Goal: Task Accomplishment & Management: Use online tool/utility

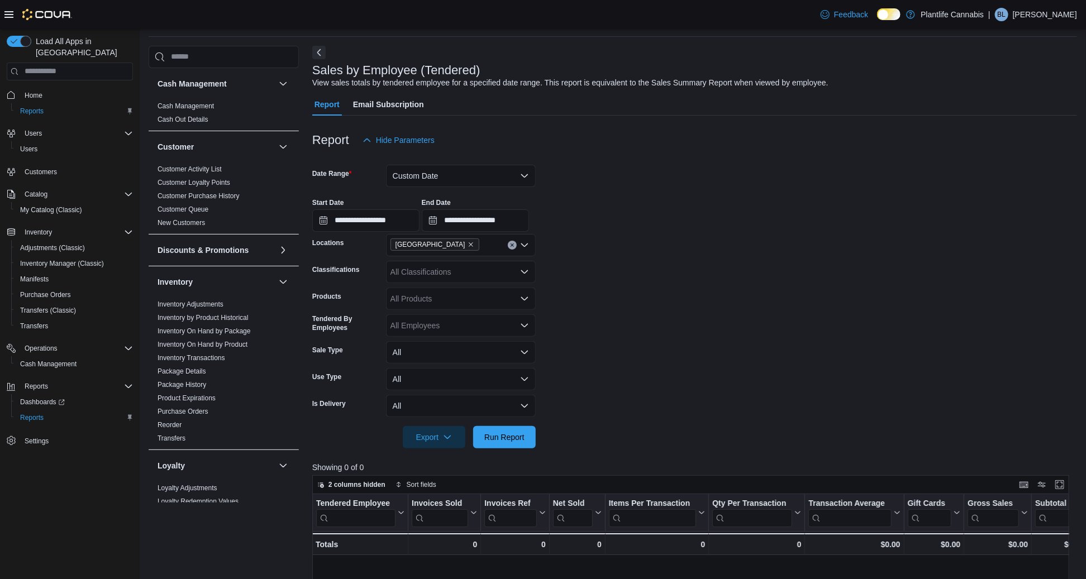
scroll to position [419, 0]
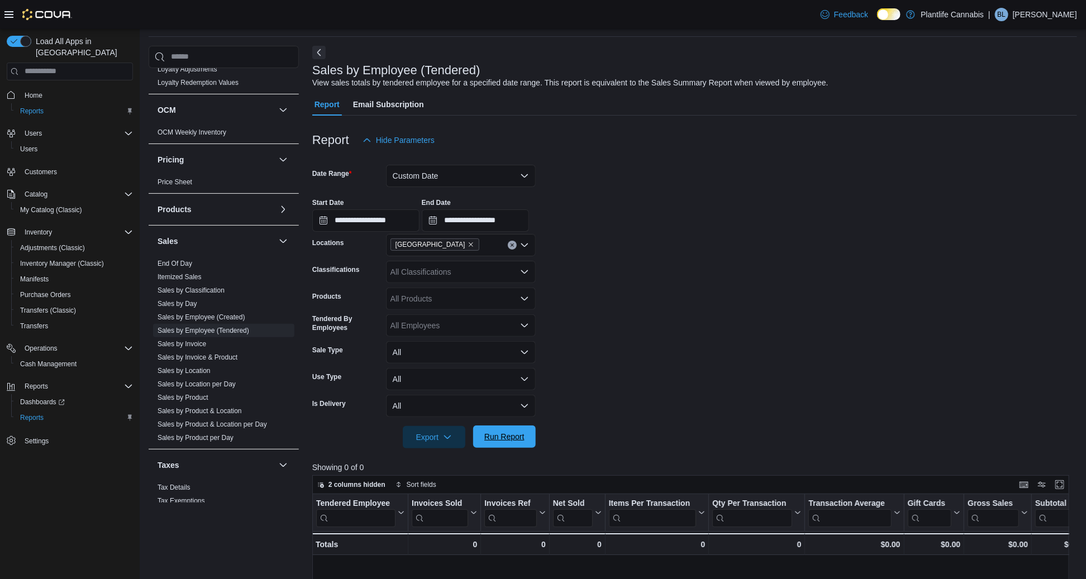
click at [499, 441] on span "Run Report" at bounding box center [504, 436] width 40 height 11
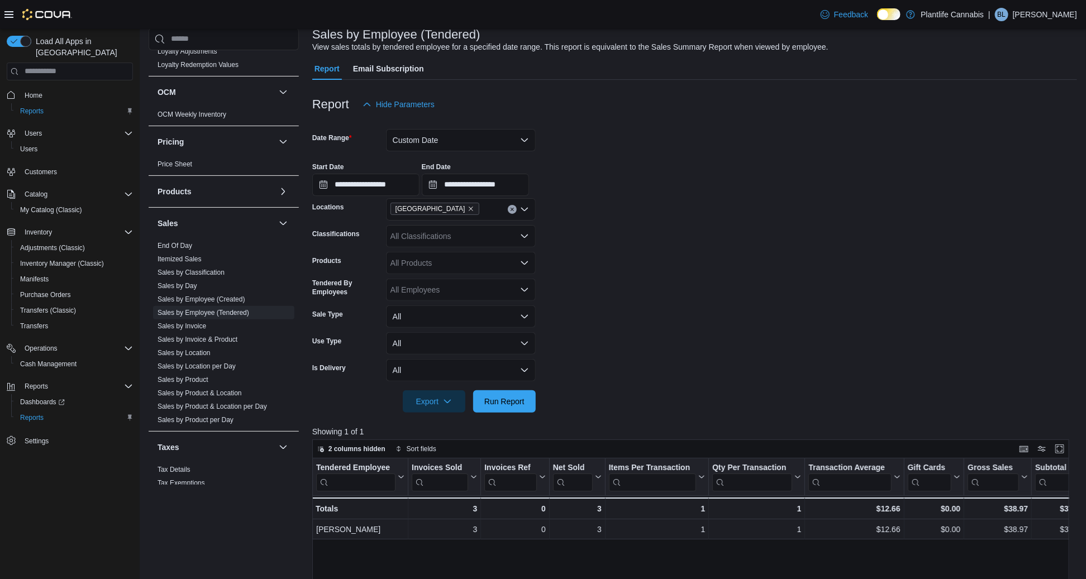
scroll to position [79, 0]
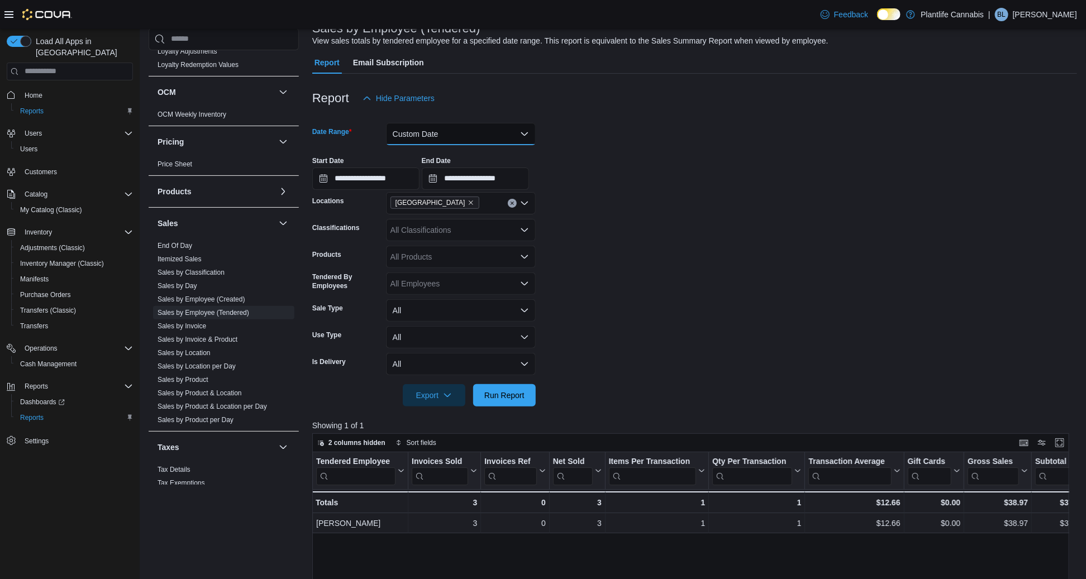
click at [426, 139] on button "Custom Date" at bounding box center [461, 134] width 150 height 22
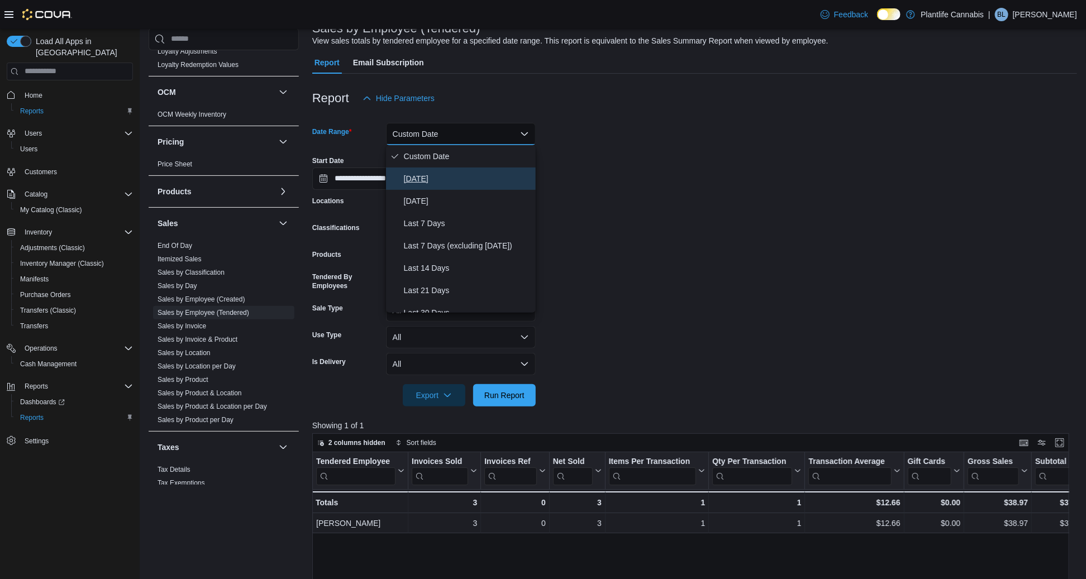
click at [423, 180] on span "[DATE]" at bounding box center [467, 178] width 127 height 13
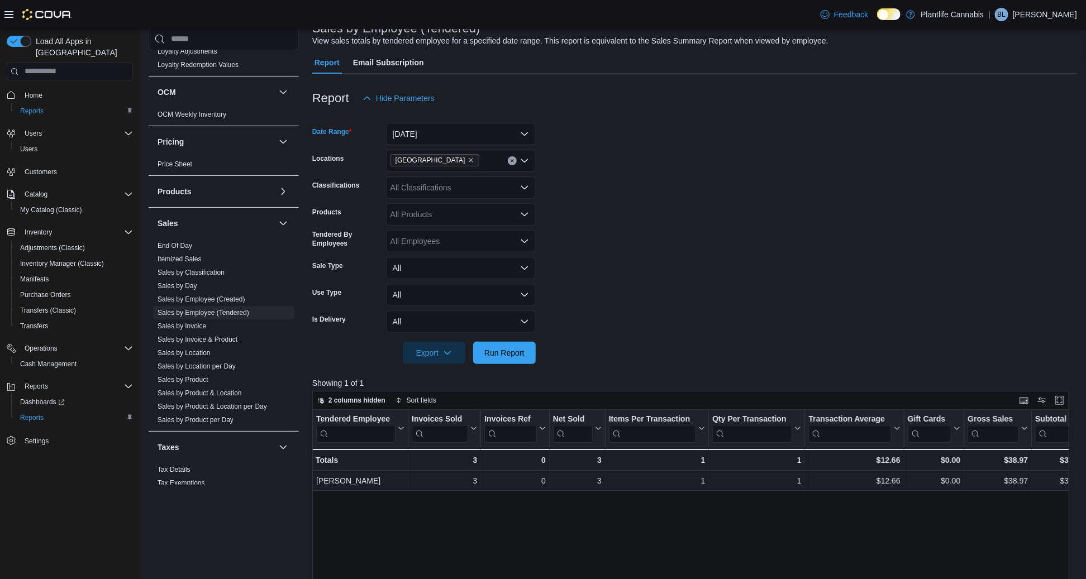
click at [511, 366] on div at bounding box center [694, 370] width 765 height 13
click at [509, 351] on span "Run Report" at bounding box center [504, 352] width 40 height 11
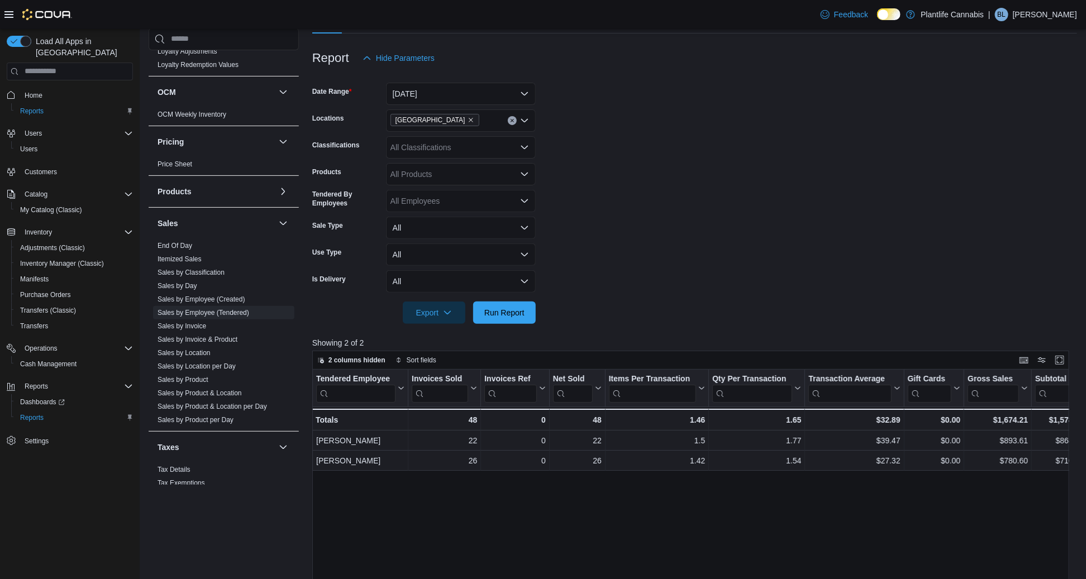
scroll to position [119, 0]
click at [403, 147] on div "All Classifications" at bounding box center [461, 148] width 150 height 22
click at [372, 164] on div "Products" at bounding box center [346, 175] width 69 height 22
click at [403, 176] on div "All Products" at bounding box center [461, 175] width 150 height 22
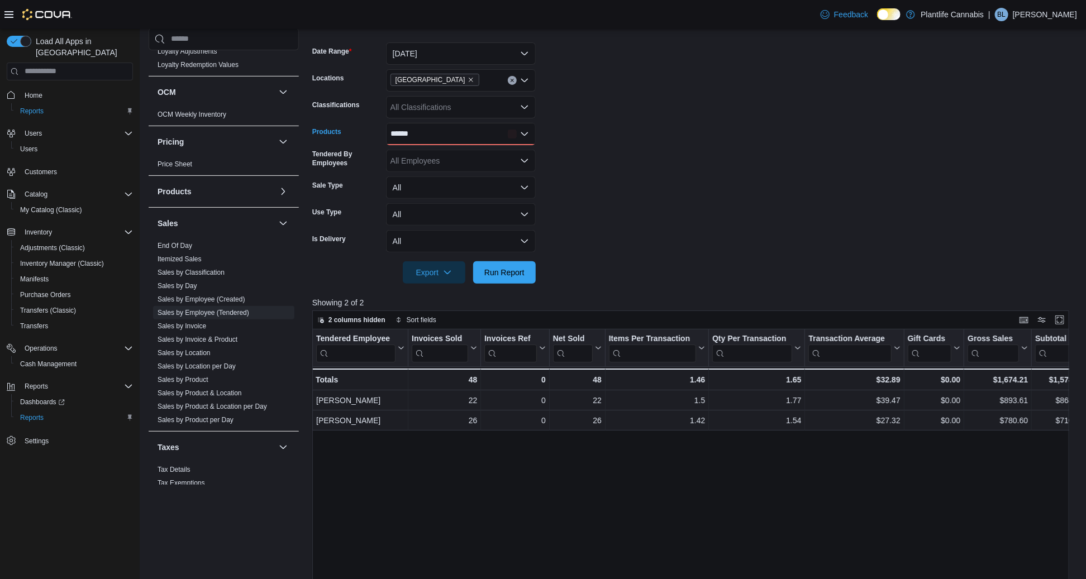
scroll to position [165, 0]
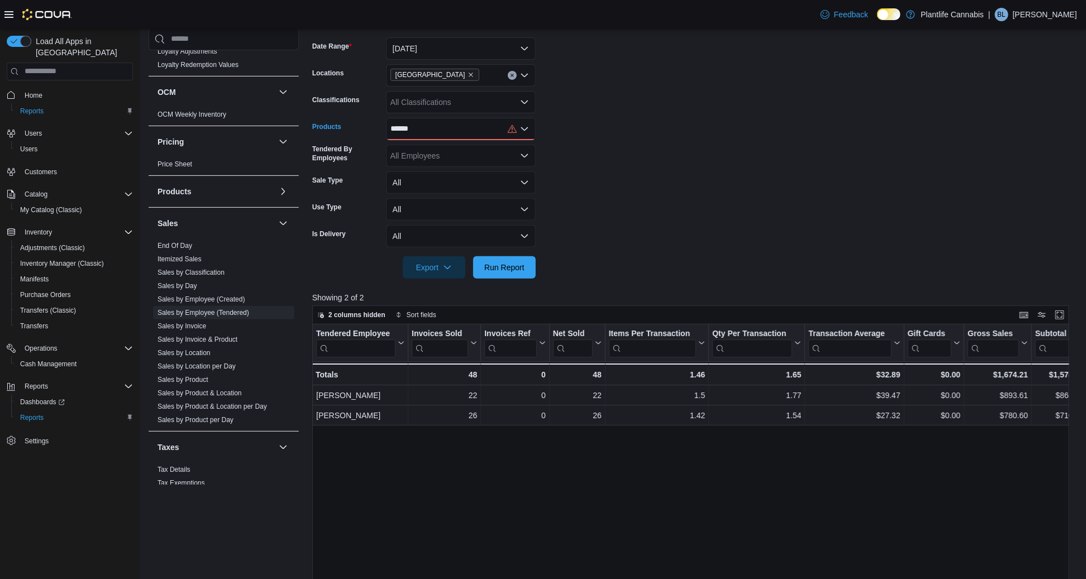
click at [594, 142] on form "Date Range [DATE] Locations [GEOGRAPHIC_DATA] - University District Classificat…" at bounding box center [694, 151] width 765 height 255
click at [497, 263] on span "Run Report" at bounding box center [504, 266] width 40 height 11
click at [429, 130] on div "******" at bounding box center [461, 129] width 150 height 22
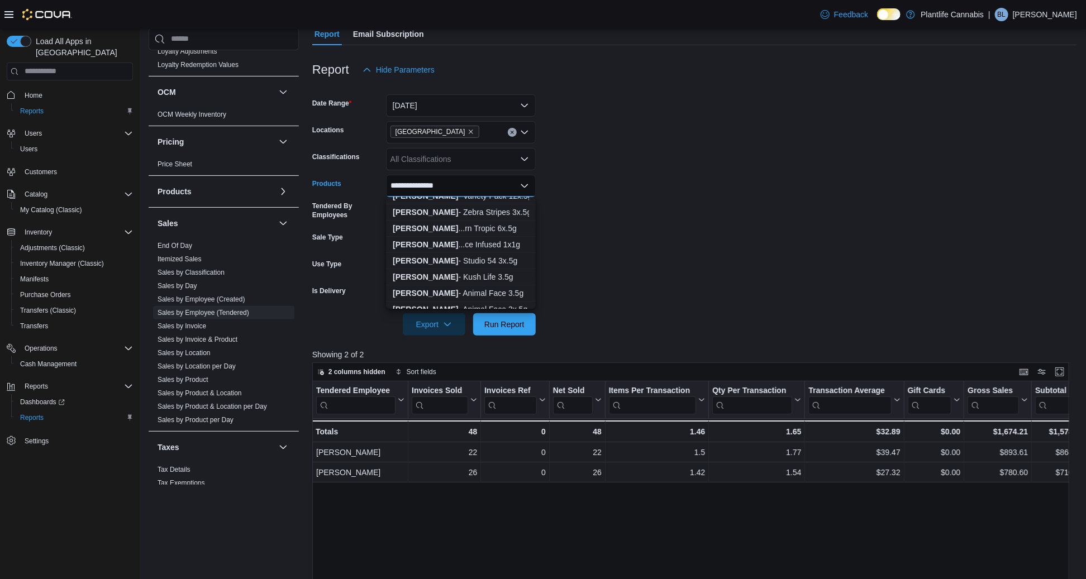
scroll to position [208, 0]
type input "**********"
click at [434, 236] on strong "[PERSON_NAME]" at bounding box center [425, 240] width 65 height 9
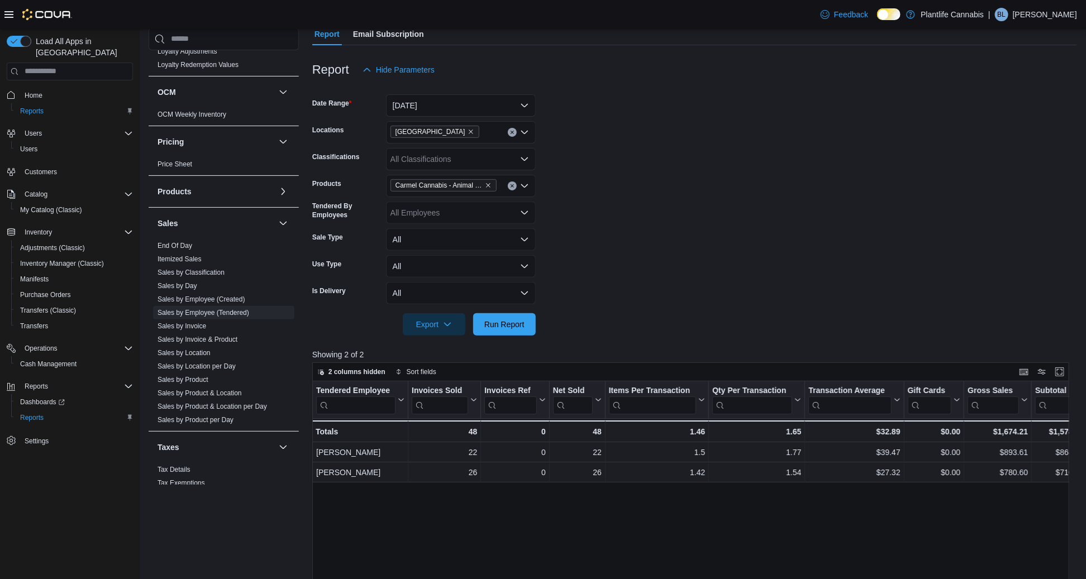
click at [497, 311] on div at bounding box center [694, 308] width 765 height 9
click at [507, 334] on span "Run Report" at bounding box center [504, 324] width 49 height 22
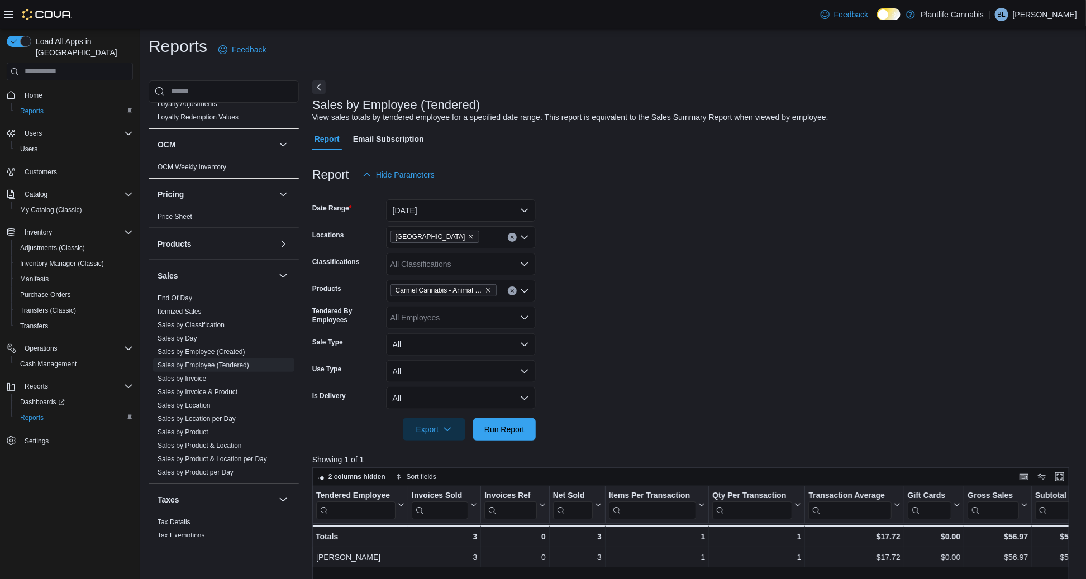
scroll to position [27, 0]
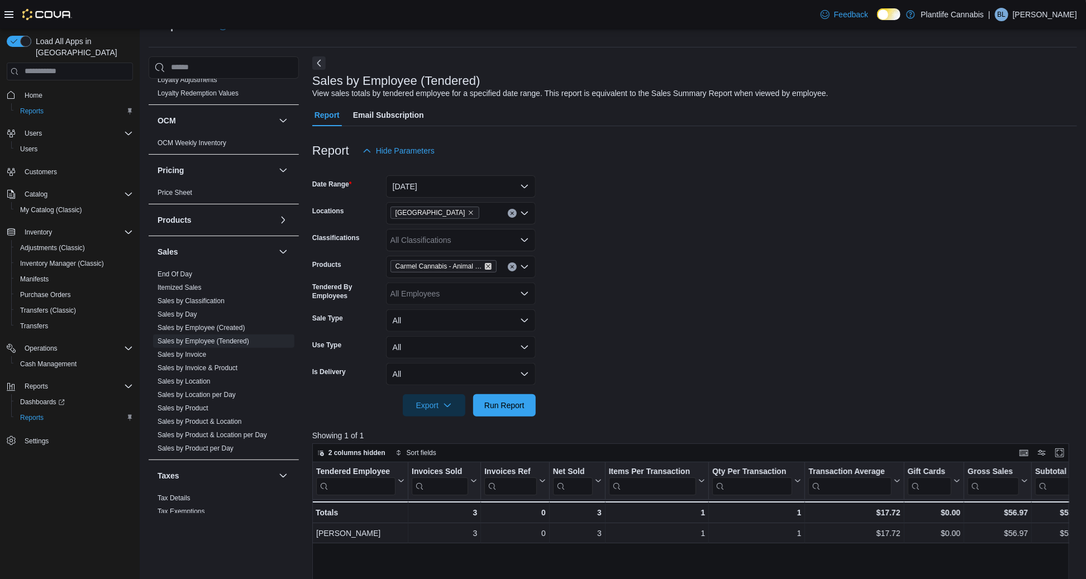
click at [485, 263] on icon "Remove Carmel Cannabis - Animal Face Infused 1x1g from selection in this group" at bounding box center [488, 266] width 7 height 7
click at [507, 391] on div at bounding box center [694, 389] width 765 height 9
click at [508, 399] on span "Run Report" at bounding box center [504, 404] width 40 height 11
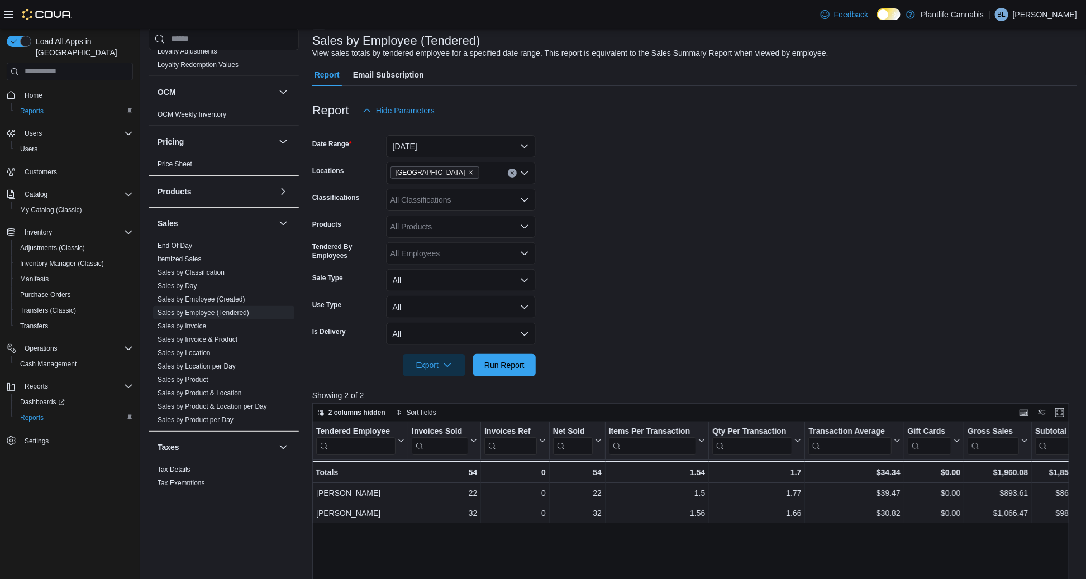
scroll to position [75, 0]
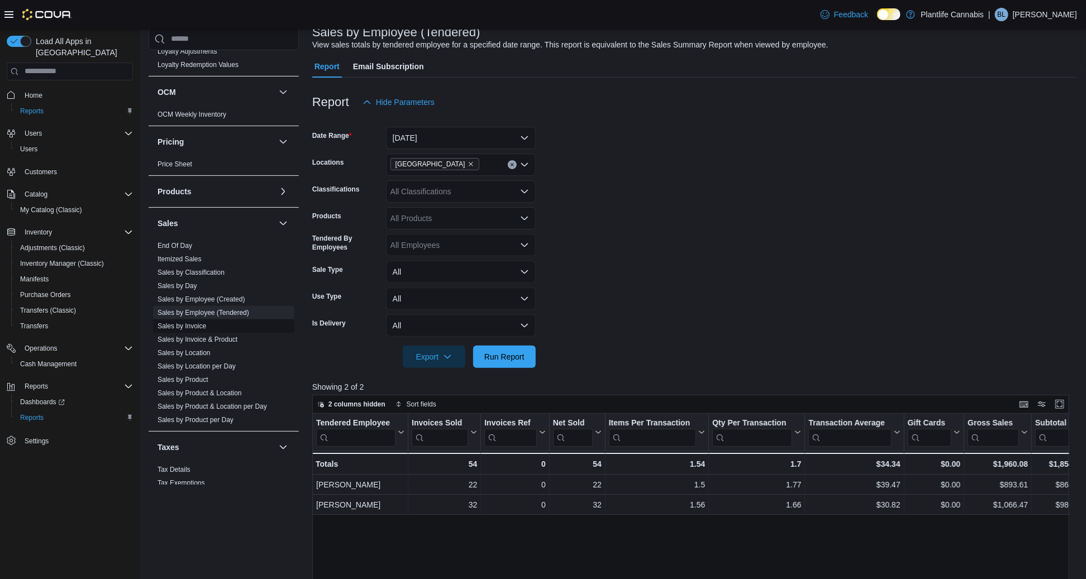
click at [185, 330] on link "Sales by Invoice" at bounding box center [182, 326] width 49 height 8
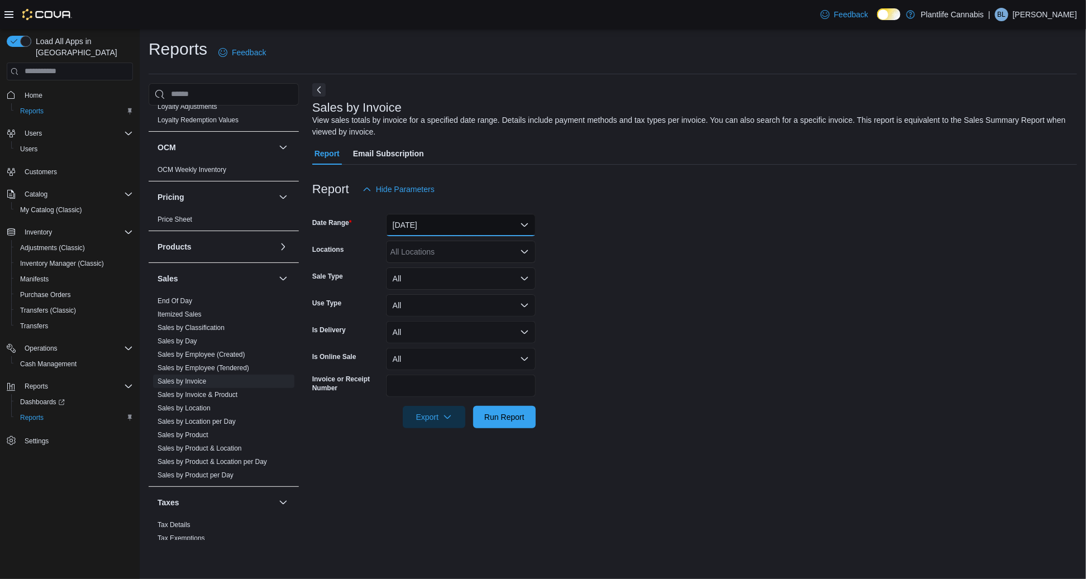
click at [432, 229] on button "[DATE]" at bounding box center [461, 225] width 150 height 22
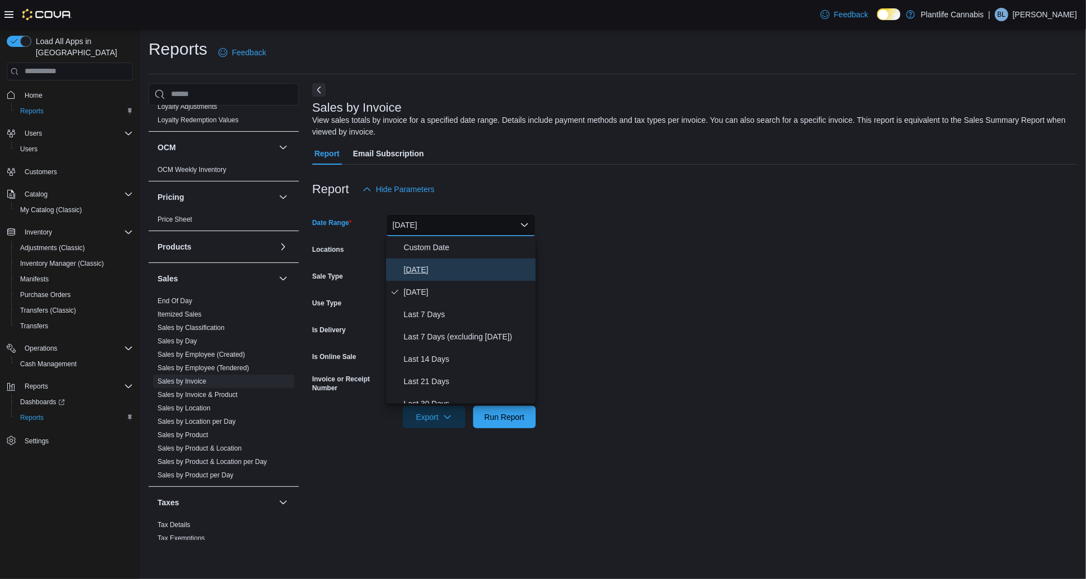
click at [428, 264] on span "[DATE]" at bounding box center [467, 269] width 127 height 13
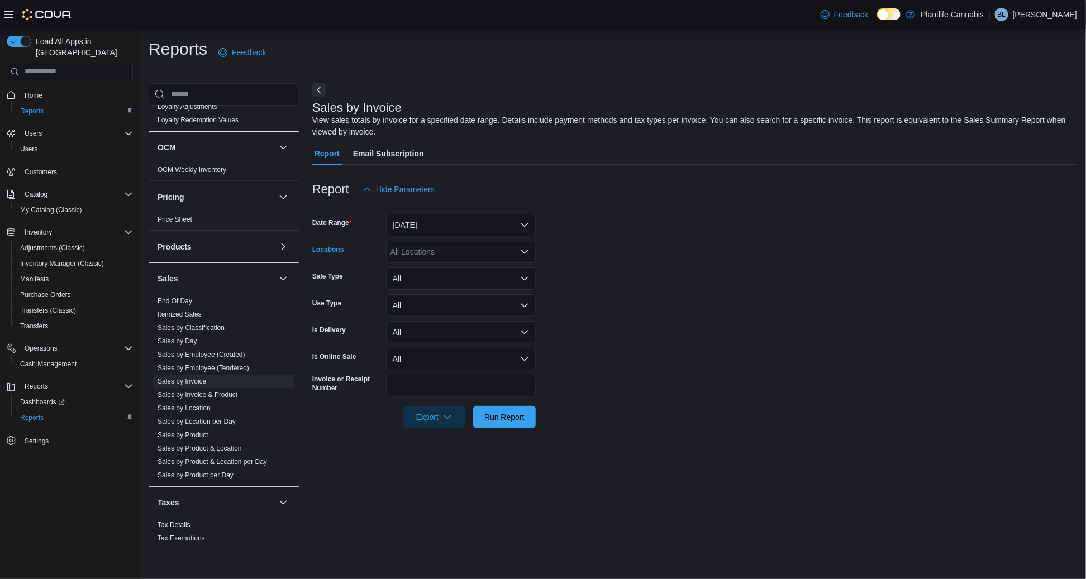
click at [428, 258] on div "All Locations" at bounding box center [461, 252] width 150 height 22
type input "***"
click at [442, 276] on span "[GEOGRAPHIC_DATA]" at bounding box center [457, 270] width 82 height 11
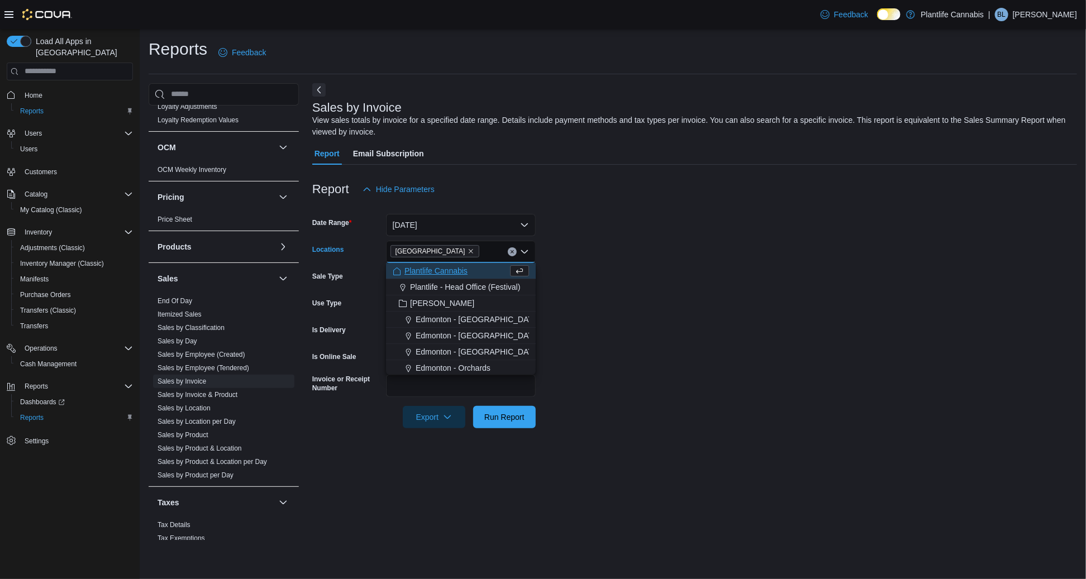
click at [658, 349] on form "Date Range [DATE] Locations [GEOGRAPHIC_DATA] - [GEOGRAPHIC_DATA] Combo box. Se…" at bounding box center [694, 315] width 765 height 228
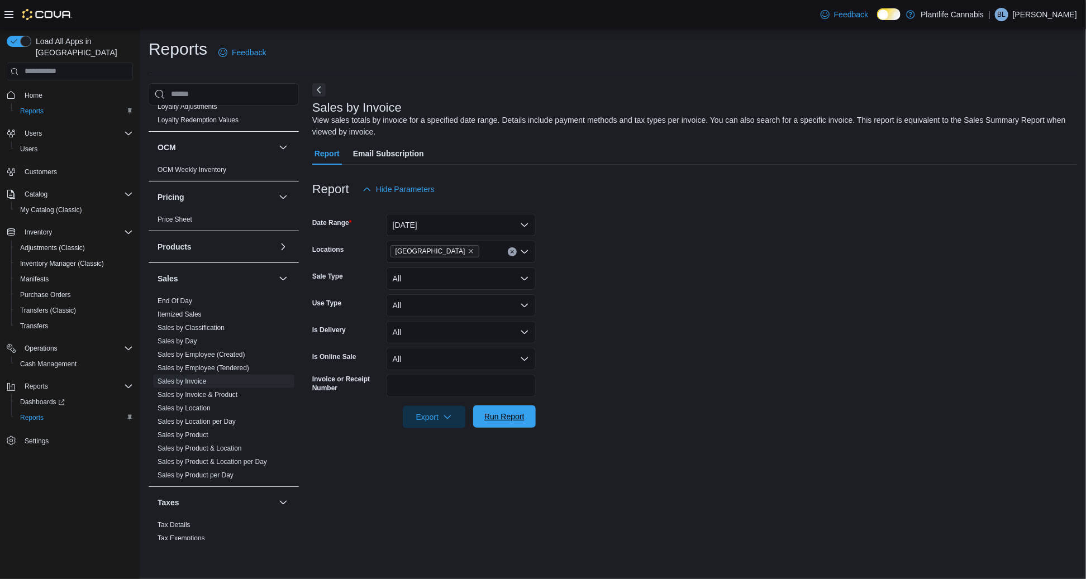
click at [517, 426] on span "Run Report" at bounding box center [504, 417] width 49 height 22
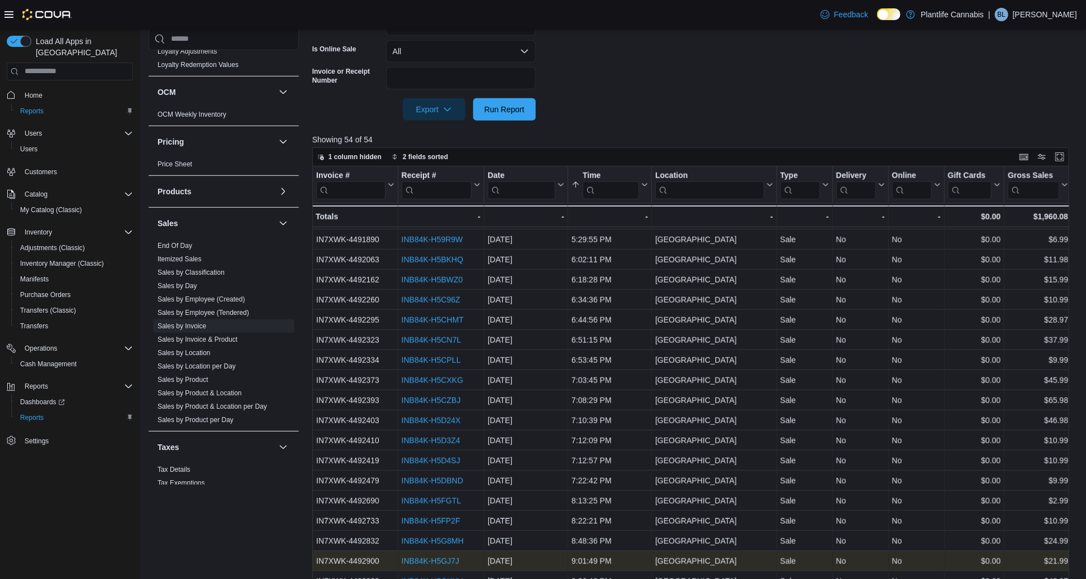
scroll to position [348, 0]
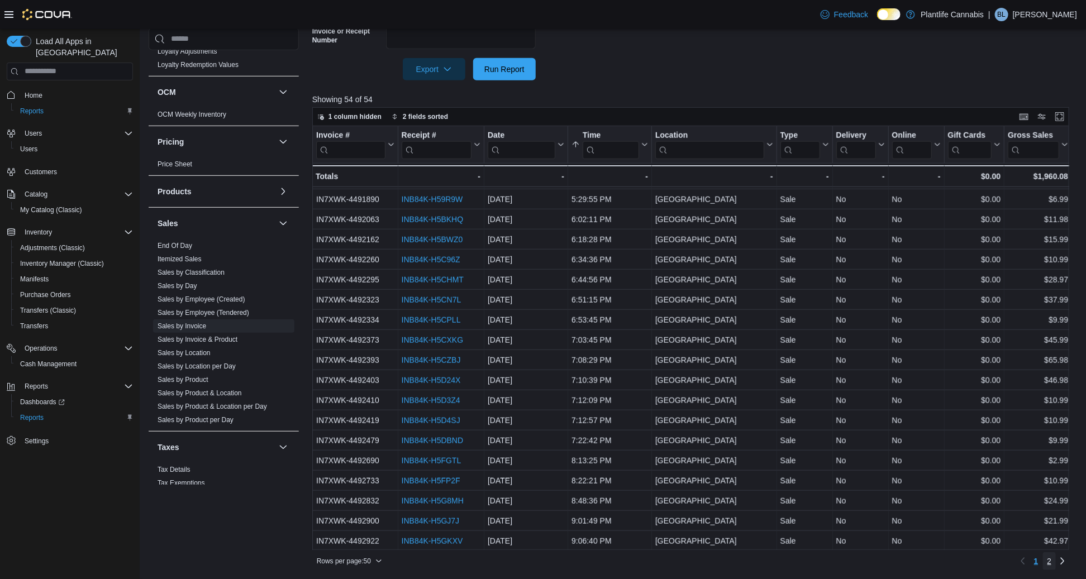
click at [1050, 561] on span "2" at bounding box center [1049, 561] width 4 height 11
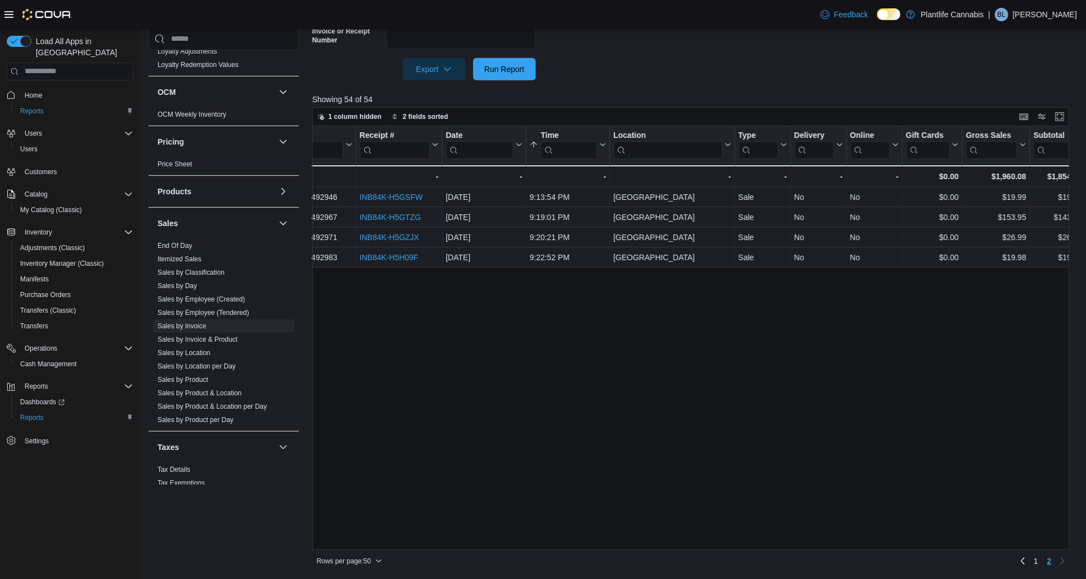
scroll to position [0, 0]
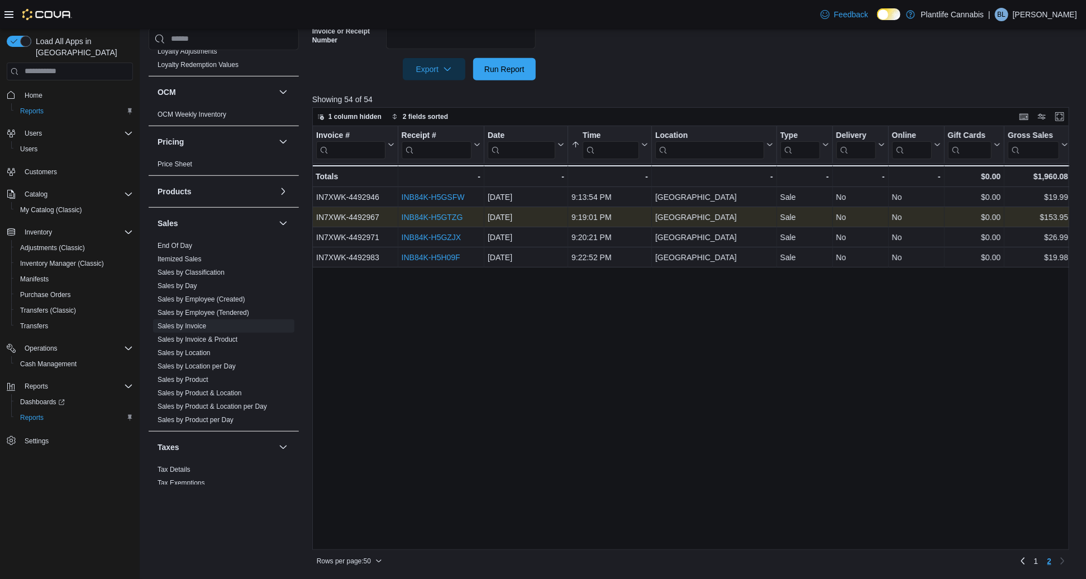
click at [444, 217] on link "INB84K-H5GTZG" at bounding box center [431, 217] width 61 height 9
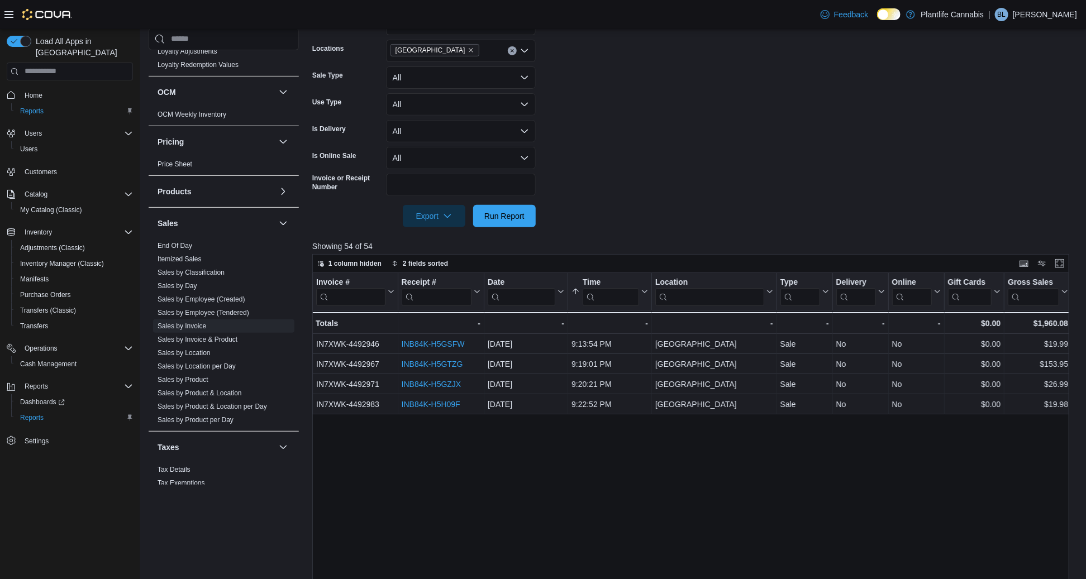
scroll to position [199, 0]
click at [216, 311] on link "Sales by Employee (Tendered)" at bounding box center [204, 313] width 92 height 8
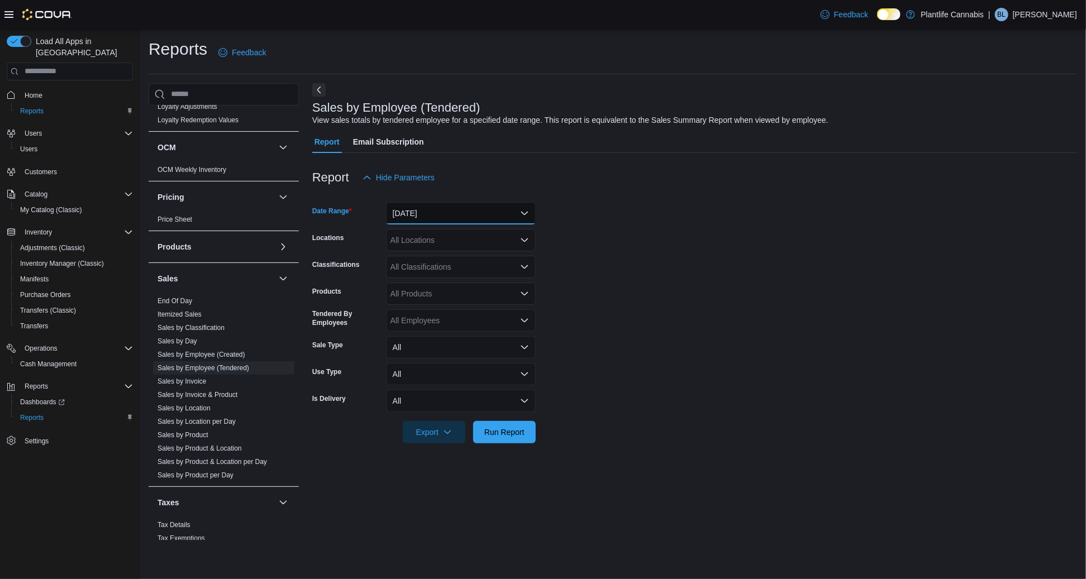
click at [425, 217] on button "[DATE]" at bounding box center [461, 213] width 150 height 22
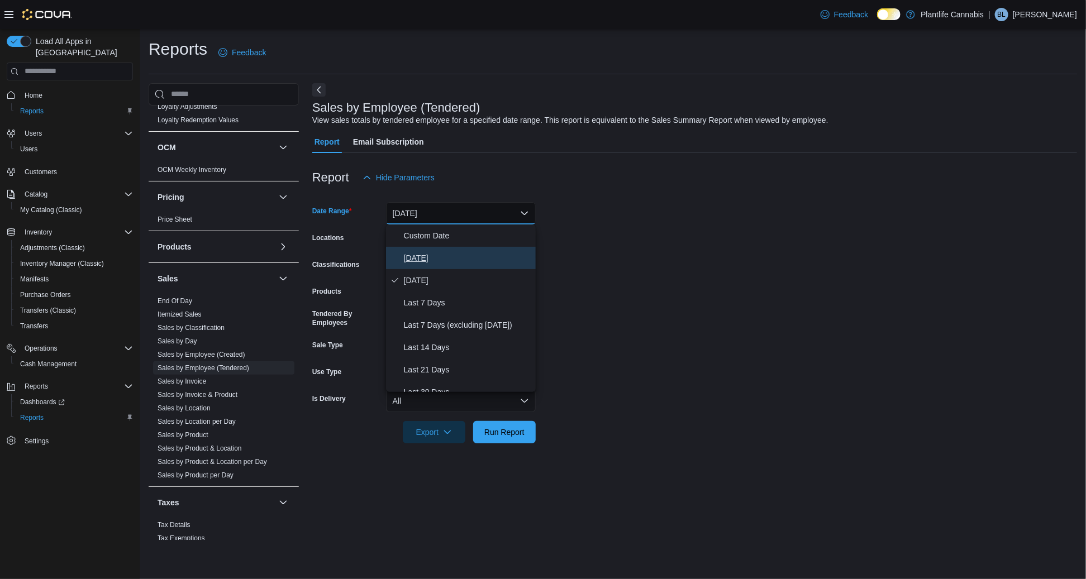
click at [416, 249] on button "[DATE]" at bounding box center [461, 258] width 150 height 22
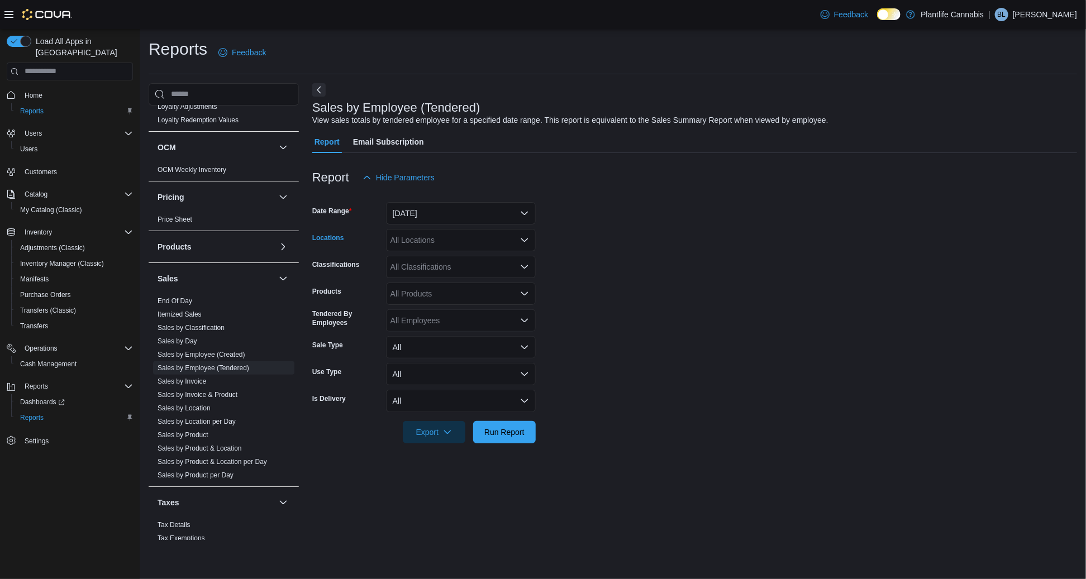
click at [421, 237] on div "All Locations" at bounding box center [461, 240] width 150 height 22
type input "***"
click at [437, 258] on span "[GEOGRAPHIC_DATA]" at bounding box center [457, 259] width 82 height 11
click at [521, 428] on span "Run Report" at bounding box center [504, 431] width 40 height 11
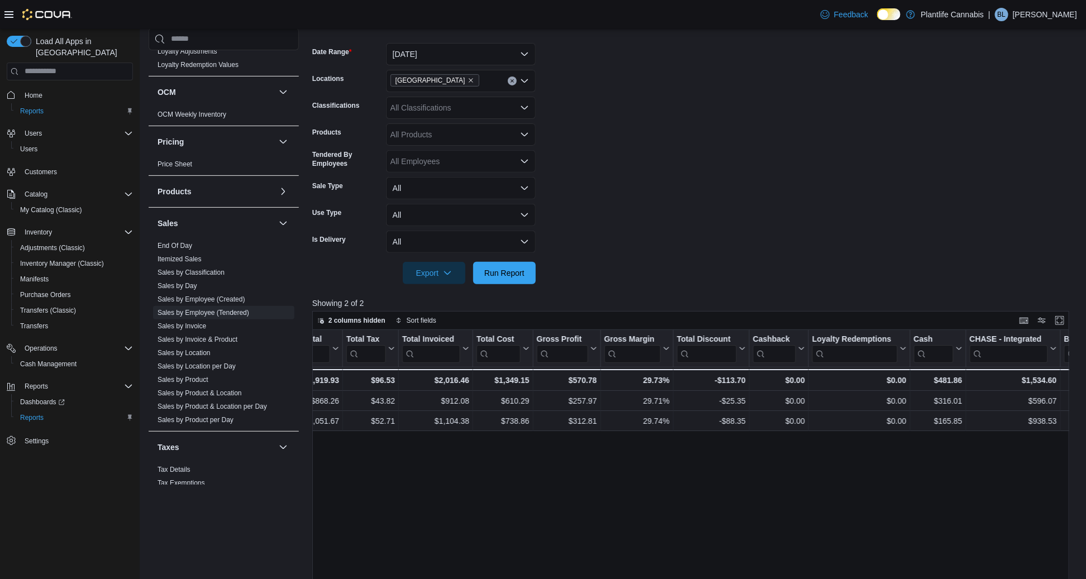
scroll to position [0, 768]
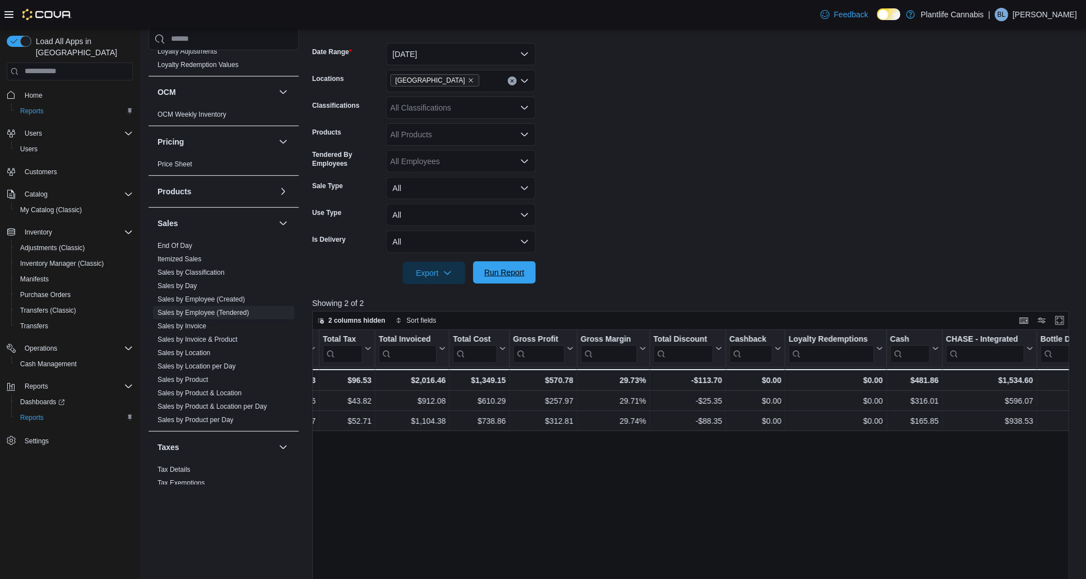
click at [498, 273] on span "Run Report" at bounding box center [504, 272] width 40 height 11
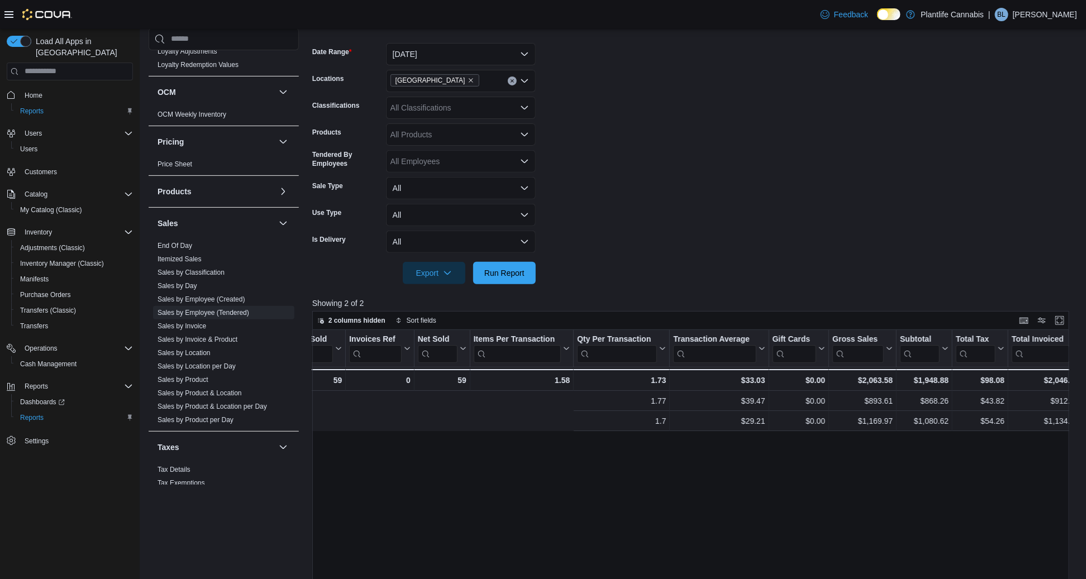
scroll to position [0, 923]
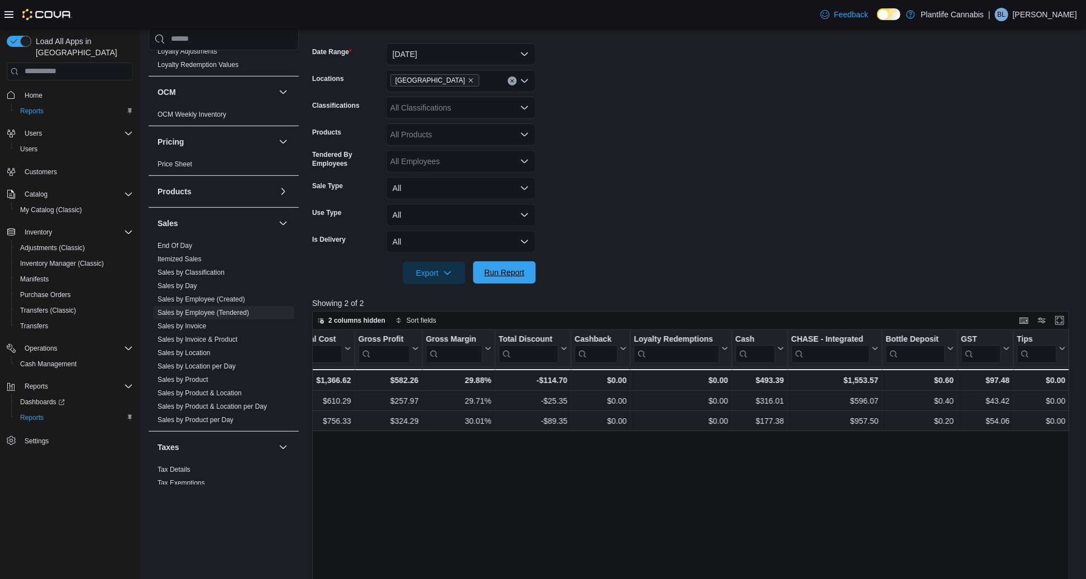
click at [501, 275] on span "Run Report" at bounding box center [504, 272] width 40 height 11
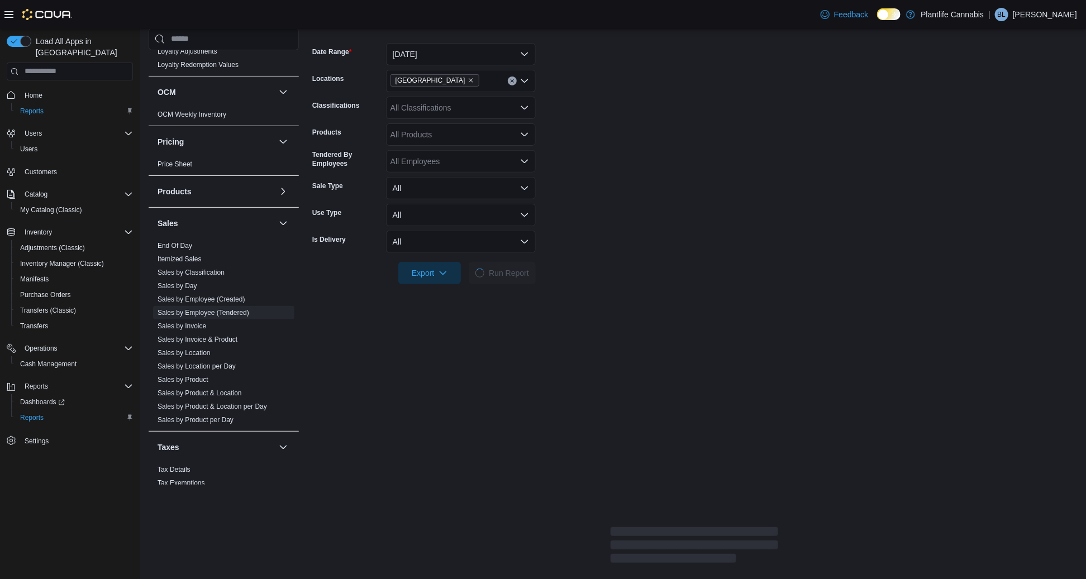
scroll to position [164, 0]
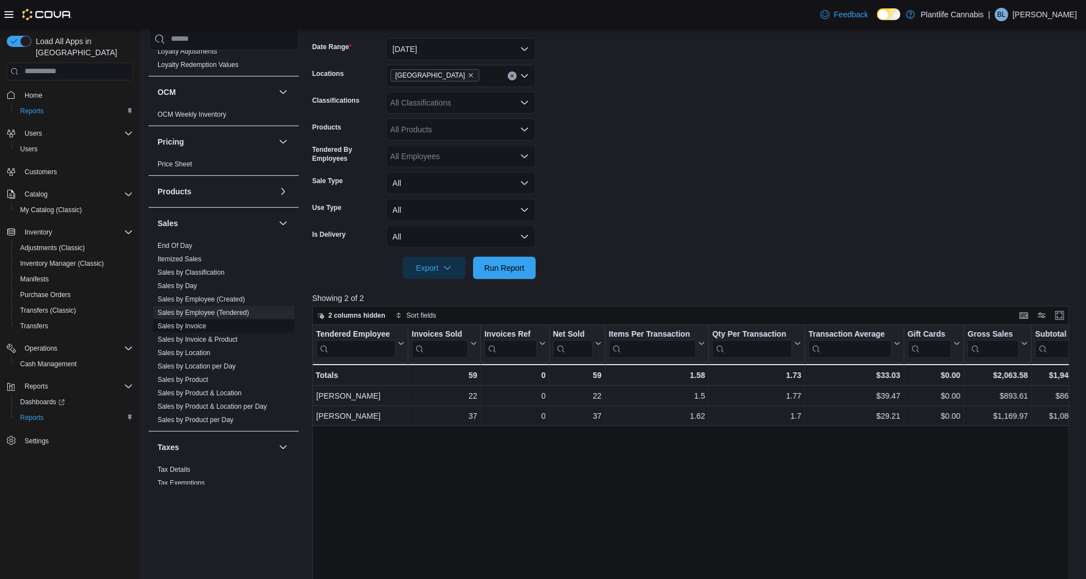
click at [183, 326] on link "Sales by Invoice" at bounding box center [182, 326] width 49 height 8
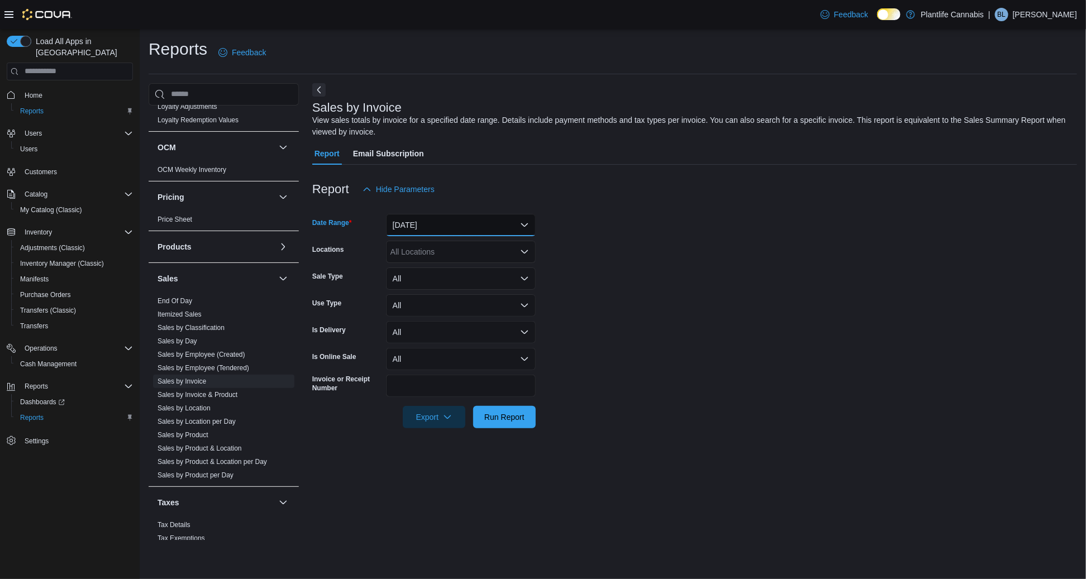
click at [422, 232] on button "[DATE]" at bounding box center [461, 225] width 150 height 22
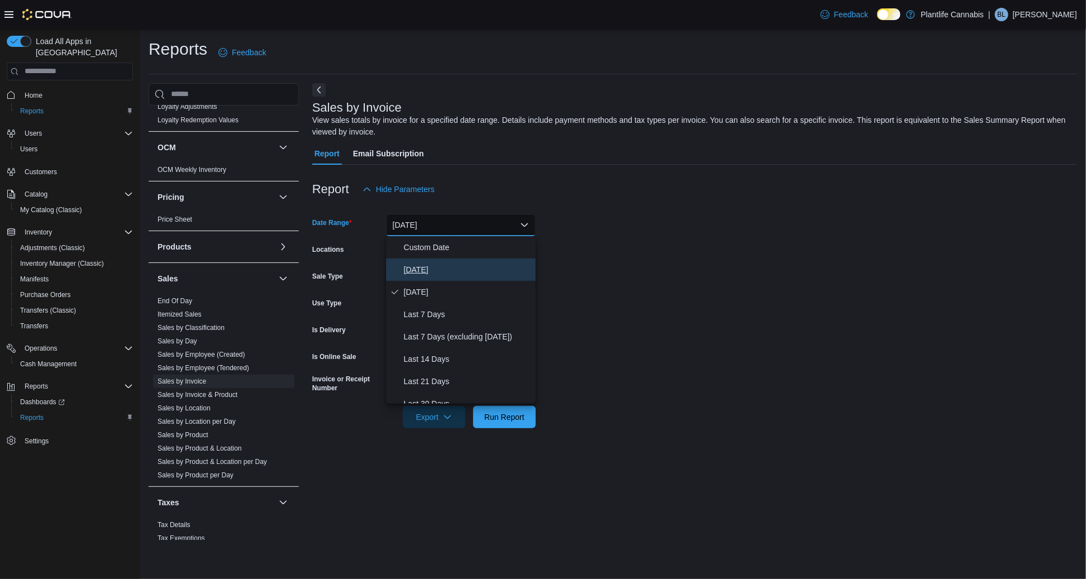
click at [421, 270] on span "[DATE]" at bounding box center [467, 269] width 127 height 13
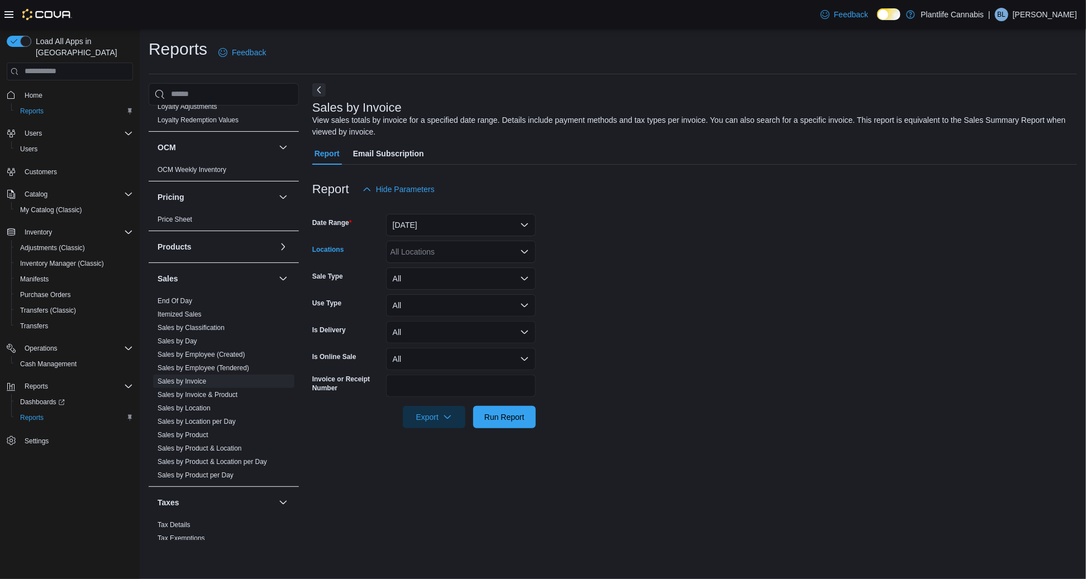
click at [420, 254] on div "All Locations" at bounding box center [461, 252] width 150 height 22
type input "***"
click at [427, 264] on button "[GEOGRAPHIC_DATA]" at bounding box center [461, 271] width 150 height 16
click at [496, 408] on span "Run Report" at bounding box center [504, 417] width 49 height 22
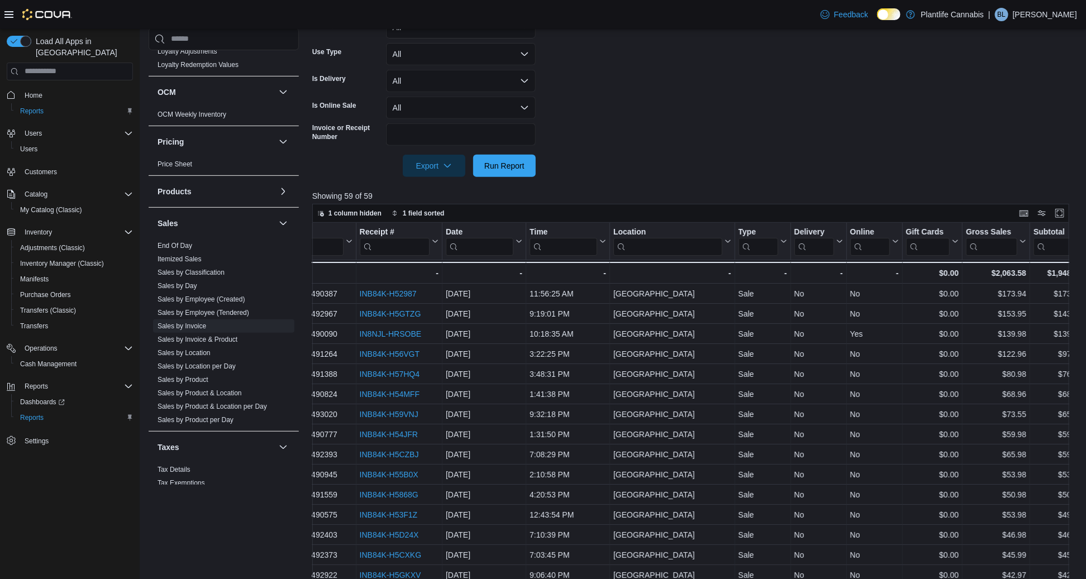
scroll to position [0, 42]
click at [599, 245] on button "Time" at bounding box center [567, 241] width 77 height 28
click at [572, 294] on span "Sort High-Low" at bounding box center [572, 297] width 42 height 9
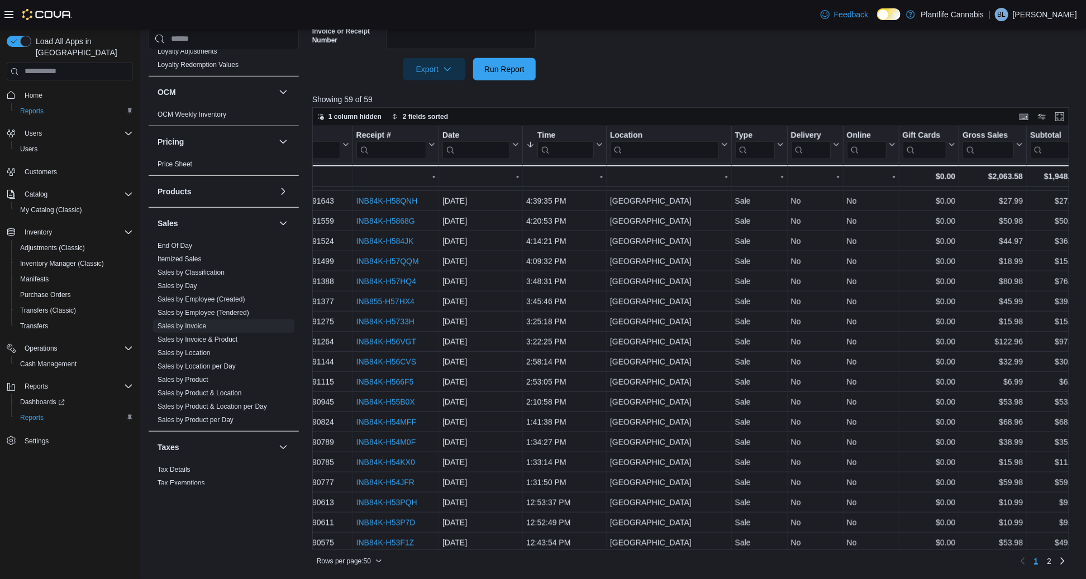
drag, startPoint x: 526, startPoint y: 140, endPoint x: 532, endPoint y: 146, distance: 8.7
click at [526, 141] on div "Invoice # Click to view column header actions Receipt # Click to view column he…" at bounding box center [691, 338] width 758 height 425
click at [533, 146] on icon at bounding box center [530, 144] width 9 height 9
click at [553, 184] on span "Sort Low-High" at bounding box center [570, 187] width 42 height 9
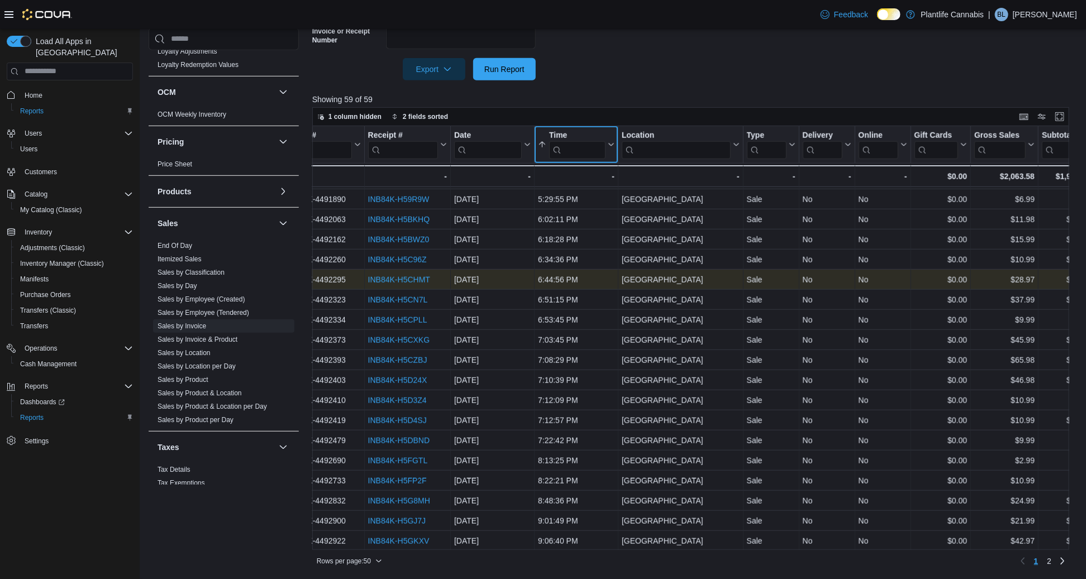
scroll to position [641, 34]
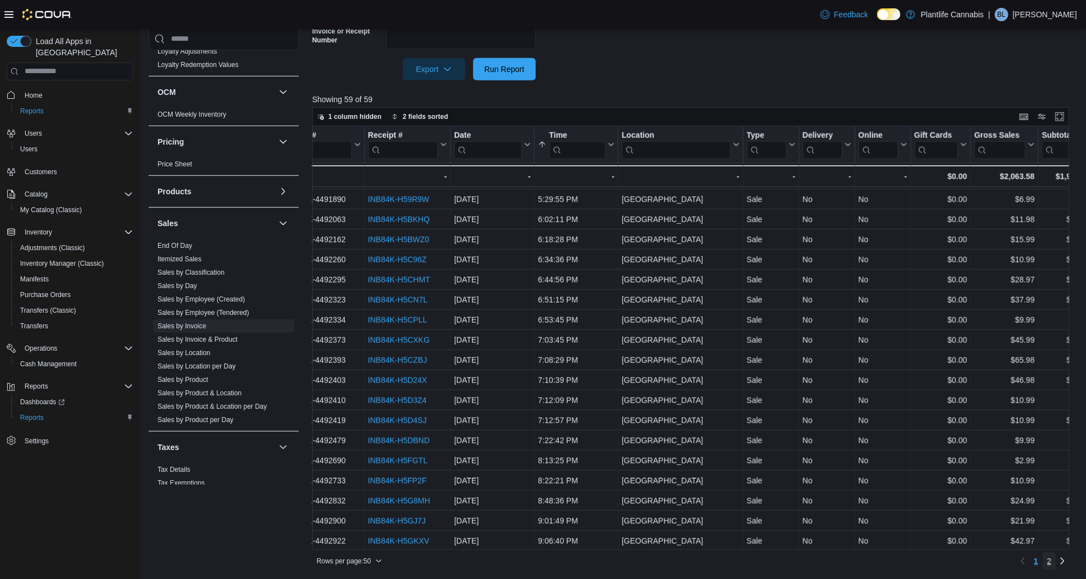
click at [1053, 561] on link "2" at bounding box center [1049, 562] width 13 height 18
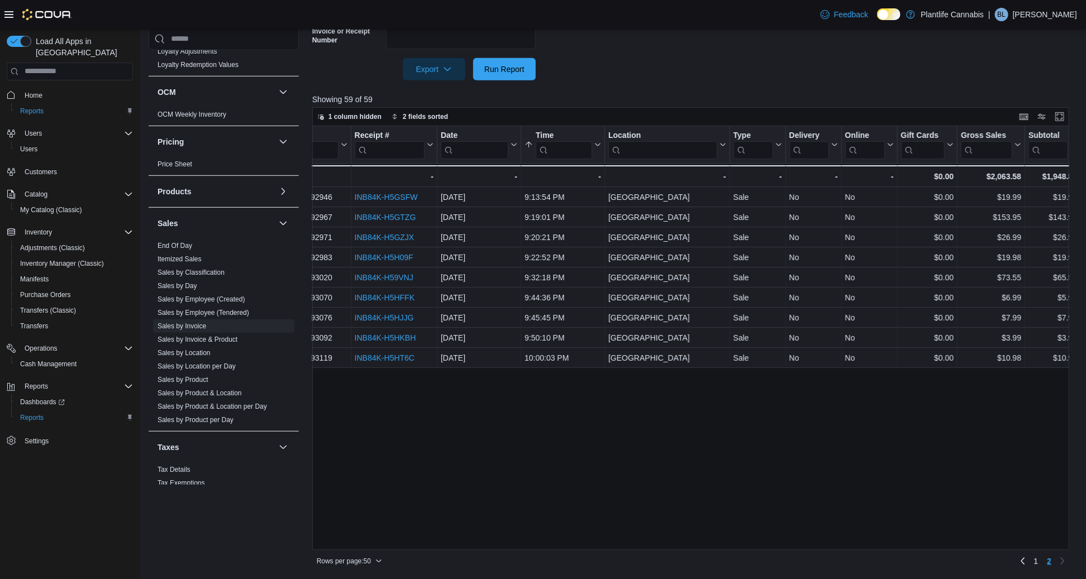
scroll to position [0, 0]
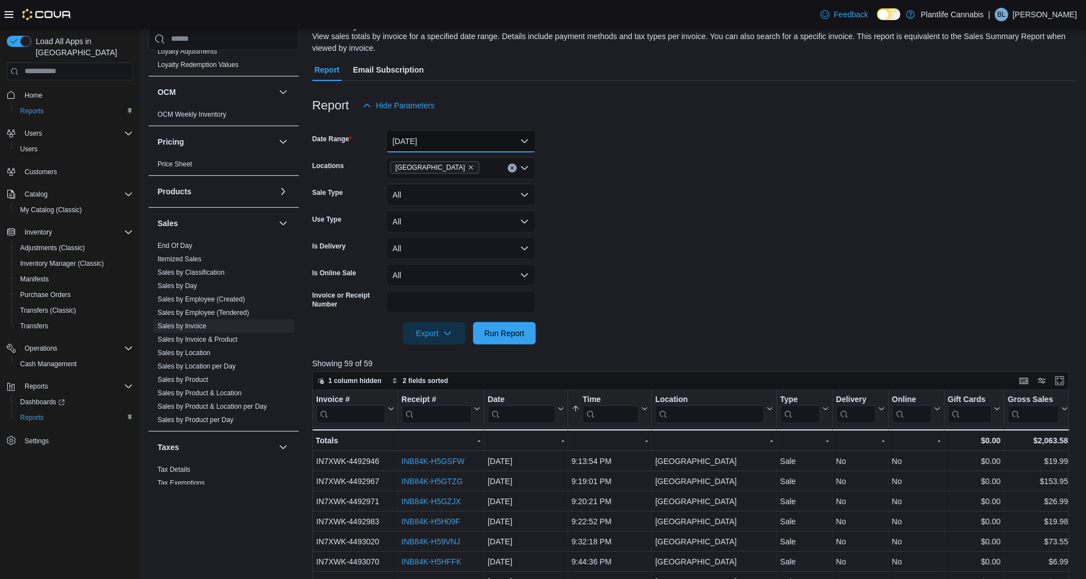
click at [423, 145] on button "[DATE]" at bounding box center [461, 141] width 150 height 22
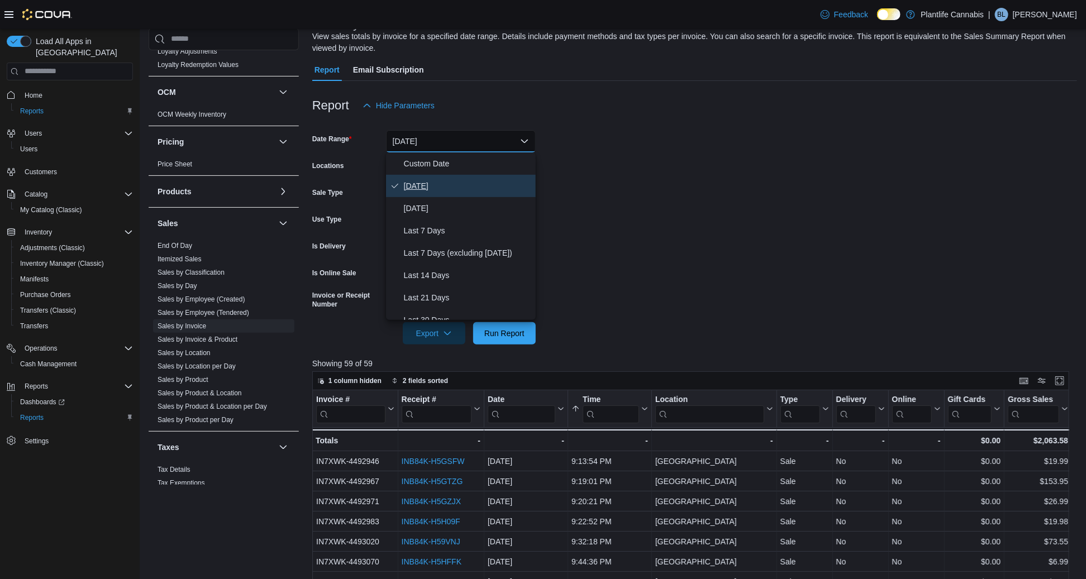
scroll to position [84, 0]
click at [428, 167] on span "Custom Date" at bounding box center [467, 162] width 127 height 13
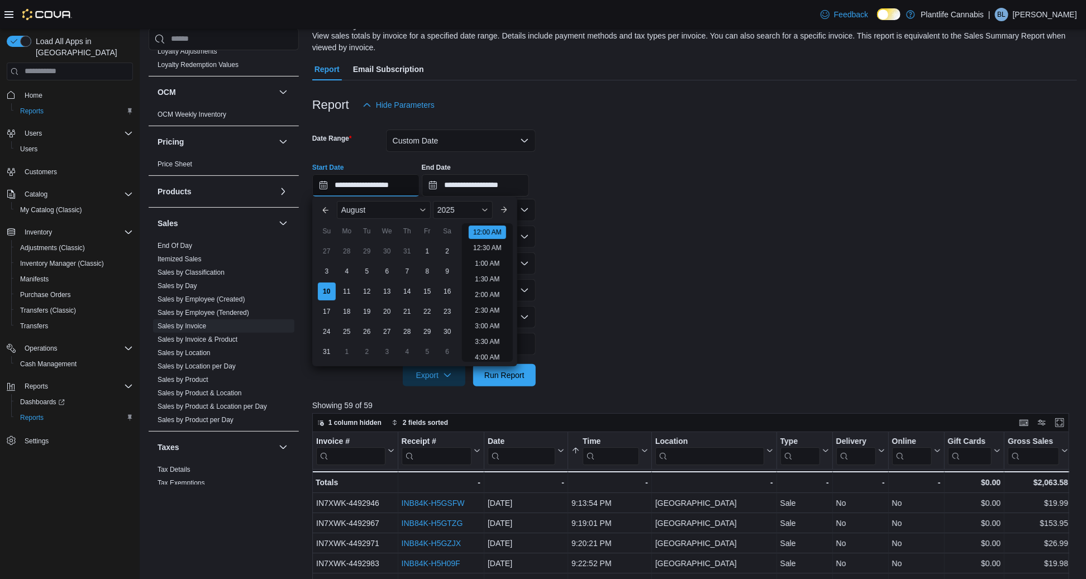
scroll to position [79, 0]
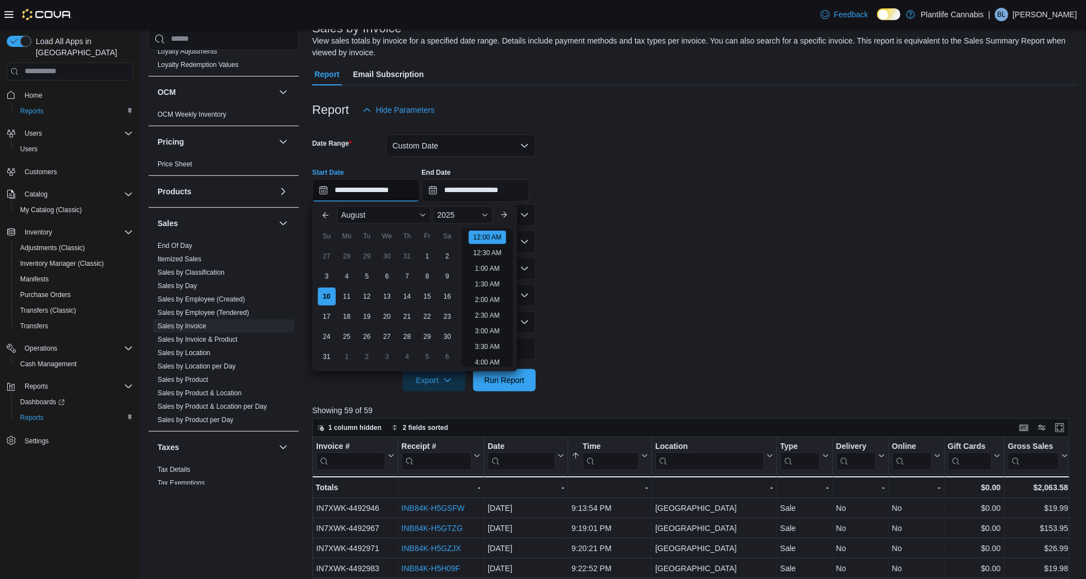
click at [413, 187] on input "**********" at bounding box center [365, 190] width 107 height 22
click at [487, 315] on li "9:00 PM" at bounding box center [487, 315] width 34 height 13
type input "**********"
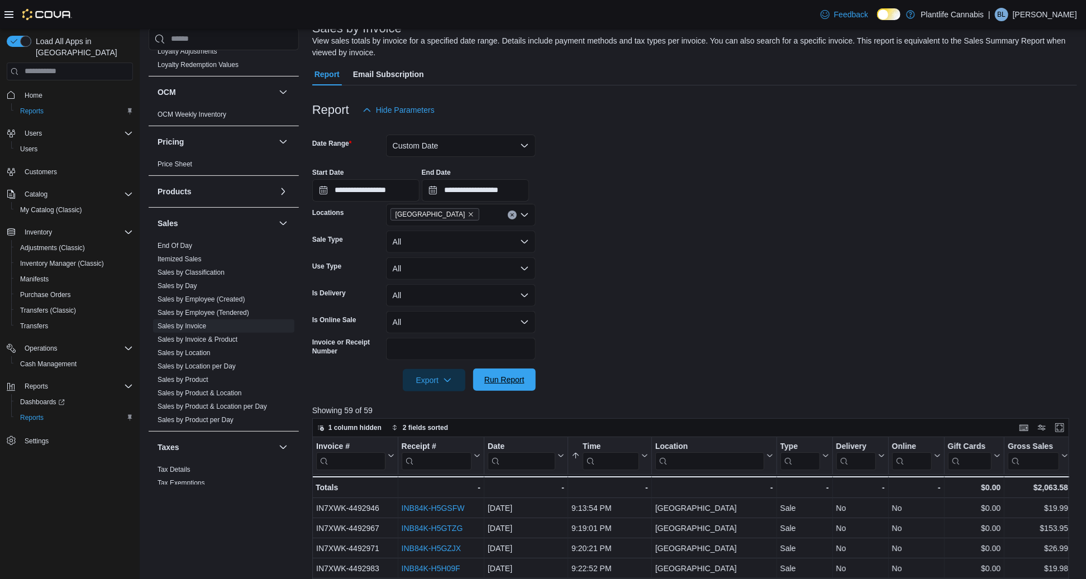
click at [519, 387] on span "Run Report" at bounding box center [504, 380] width 49 height 22
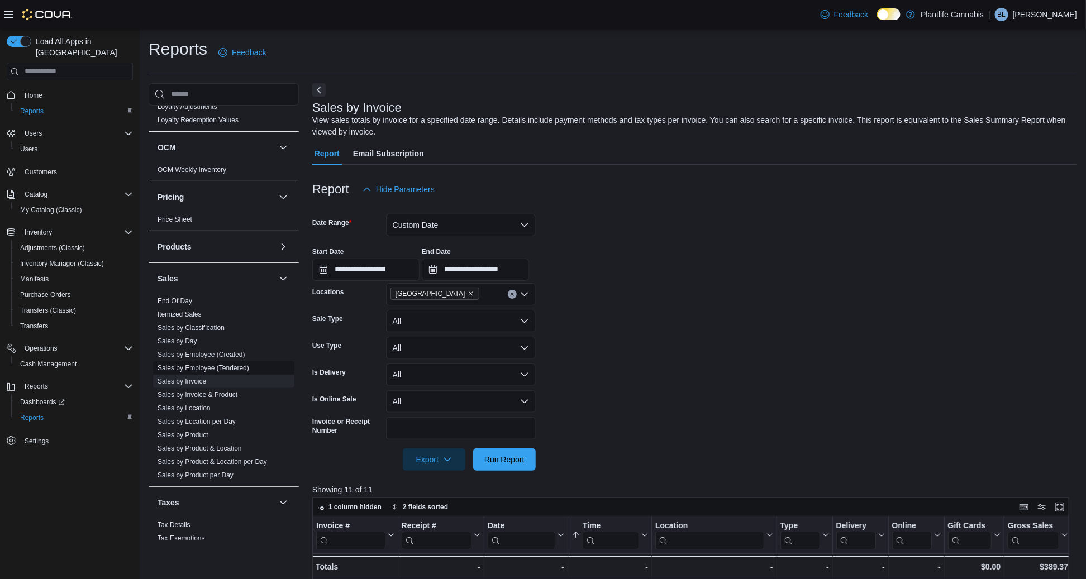
click at [215, 369] on link "Sales by Employee (Tendered)" at bounding box center [204, 368] width 92 height 8
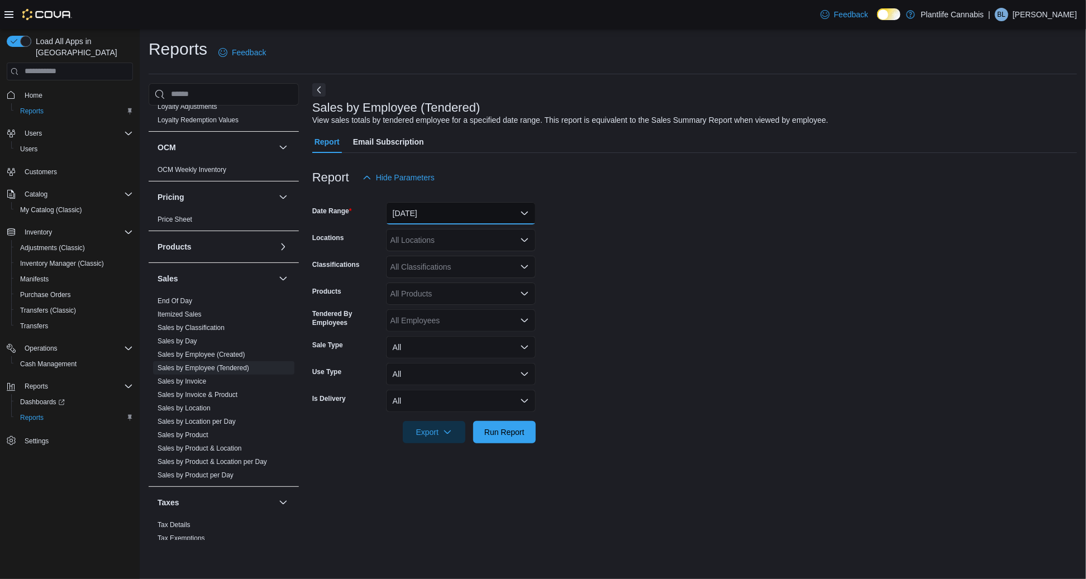
click at [408, 221] on button "[DATE]" at bounding box center [461, 213] width 150 height 22
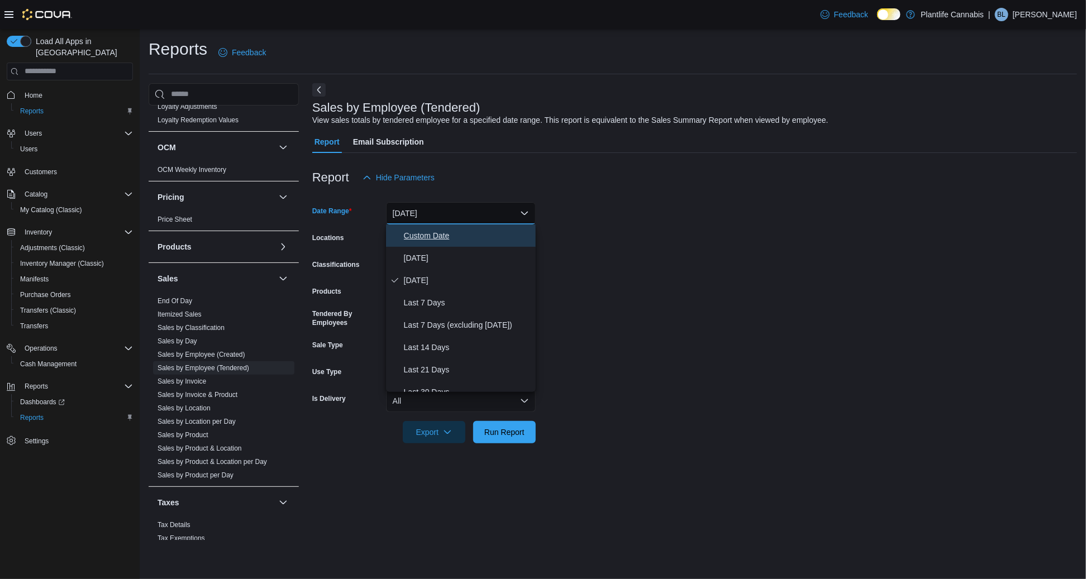
click at [417, 234] on span "Custom Date" at bounding box center [467, 235] width 127 height 13
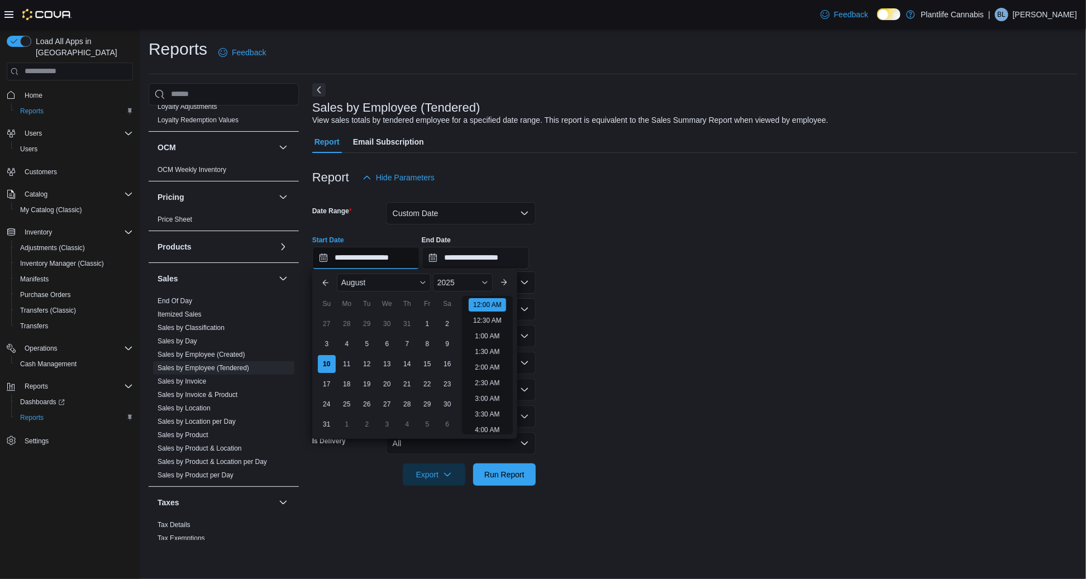
click at [404, 262] on input "**********" at bounding box center [365, 258] width 107 height 22
click at [487, 384] on li "9:00 PM" at bounding box center [487, 387] width 34 height 13
type input "**********"
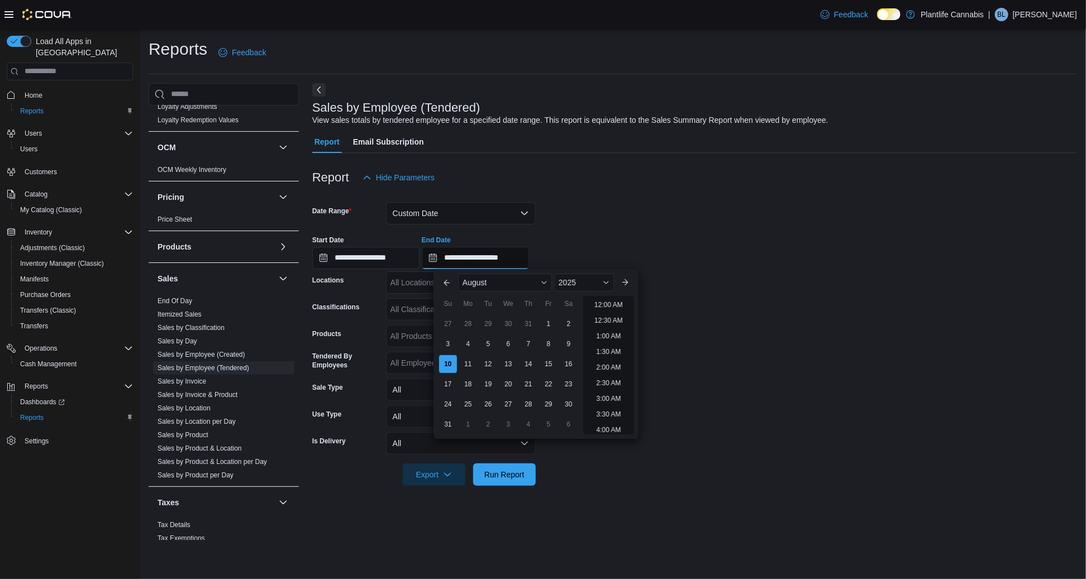
click at [502, 254] on input "**********" at bounding box center [475, 258] width 107 height 22
click at [616, 379] on li "10:00 PM" at bounding box center [608, 378] width 37 height 13
type input "**********"
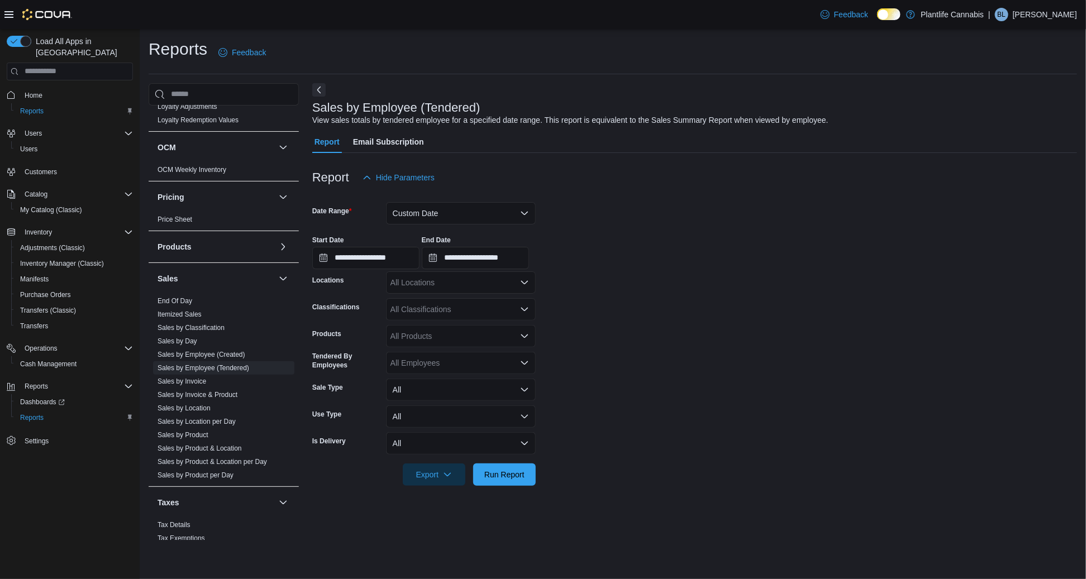
click at [446, 278] on div "All Locations" at bounding box center [461, 283] width 150 height 22
type input "***"
click at [456, 306] on span "[GEOGRAPHIC_DATA]" at bounding box center [457, 301] width 82 height 11
click at [513, 478] on span "Run Report" at bounding box center [504, 474] width 40 height 11
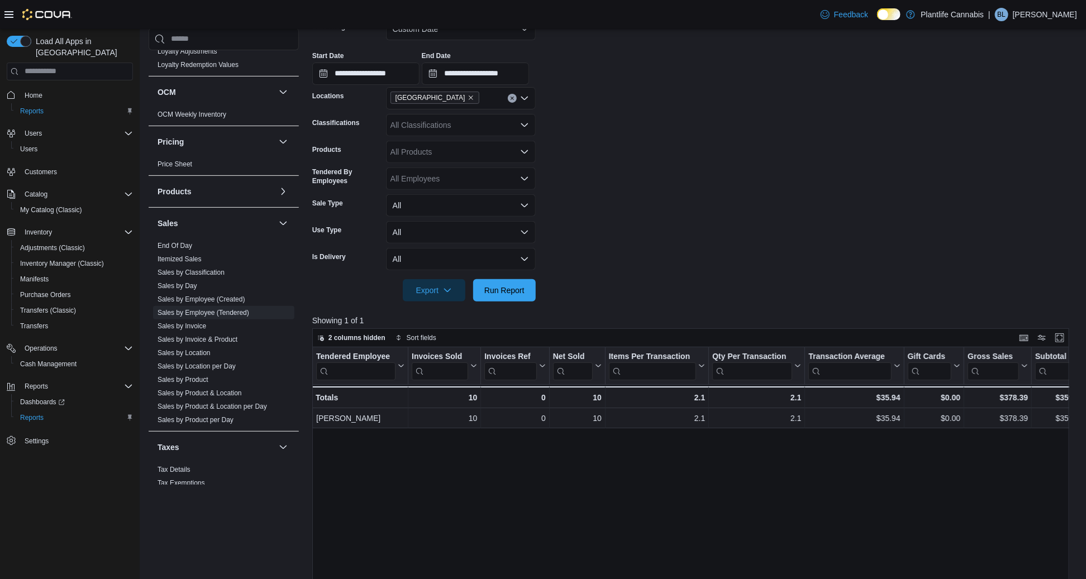
scroll to position [185, 0]
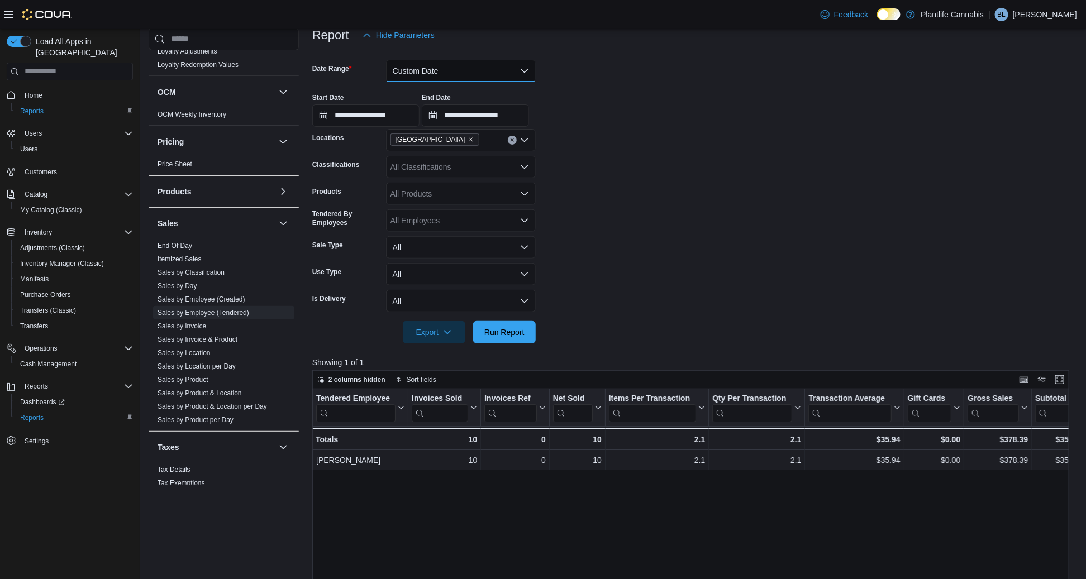
click at [439, 68] on button "Custom Date" at bounding box center [461, 71] width 150 height 22
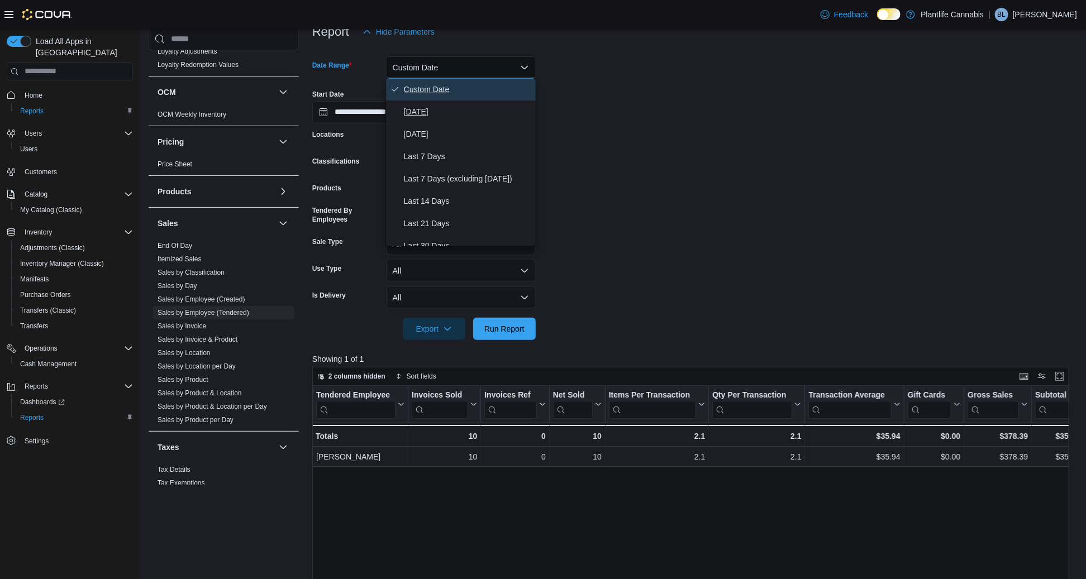
scroll to position [1, 0]
click at [403, 98] on button "Custom Date" at bounding box center [461, 89] width 150 height 22
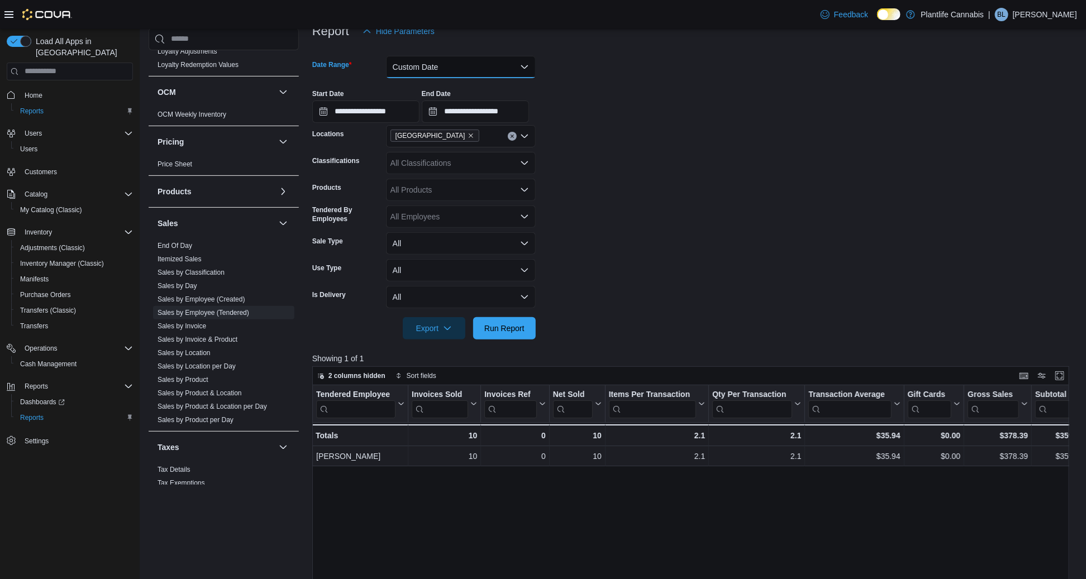
scroll to position [144, 0]
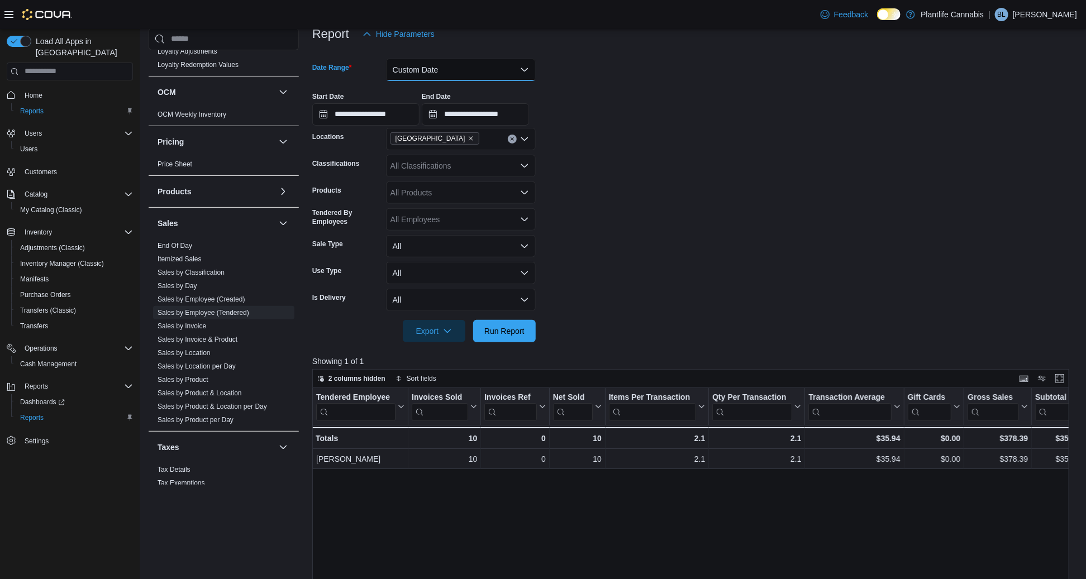
click at [425, 68] on button "Custom Date" at bounding box center [461, 70] width 150 height 22
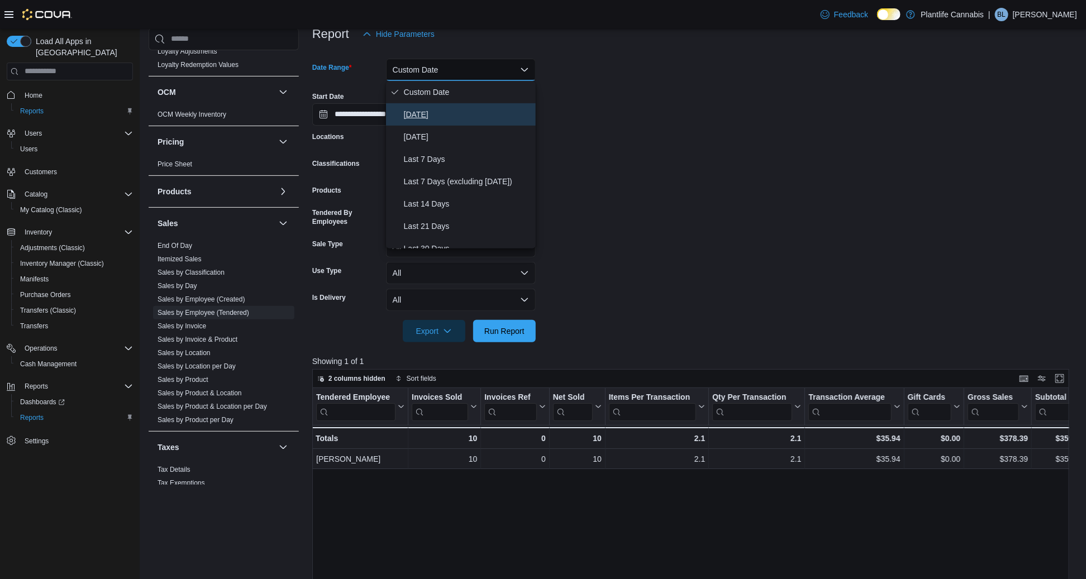
click at [422, 115] on span "[DATE]" at bounding box center [467, 114] width 127 height 13
click at [416, 155] on div "All Classifications" at bounding box center [461, 166] width 150 height 22
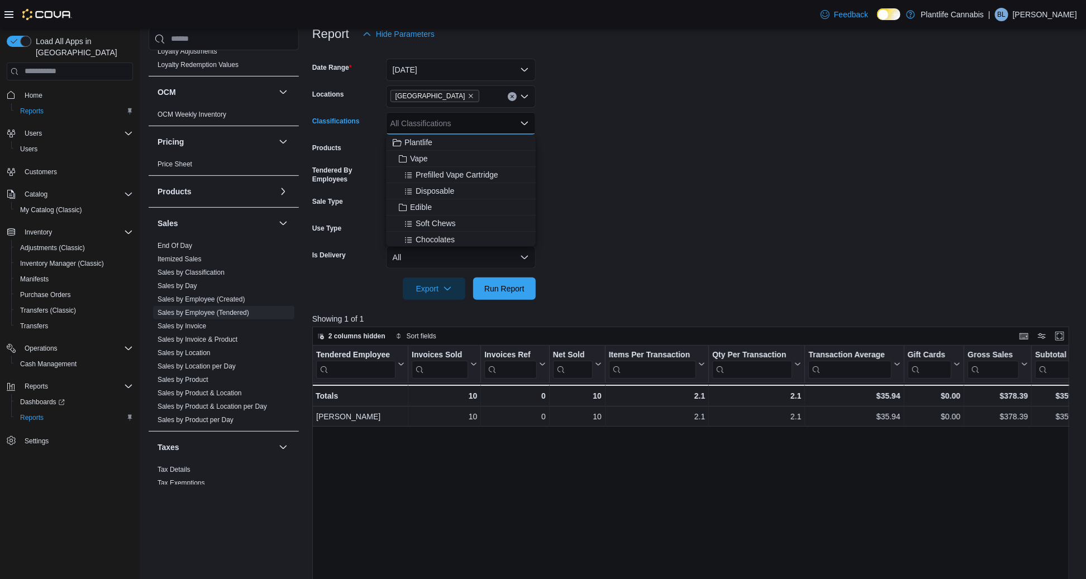
scroll to position [141, 0]
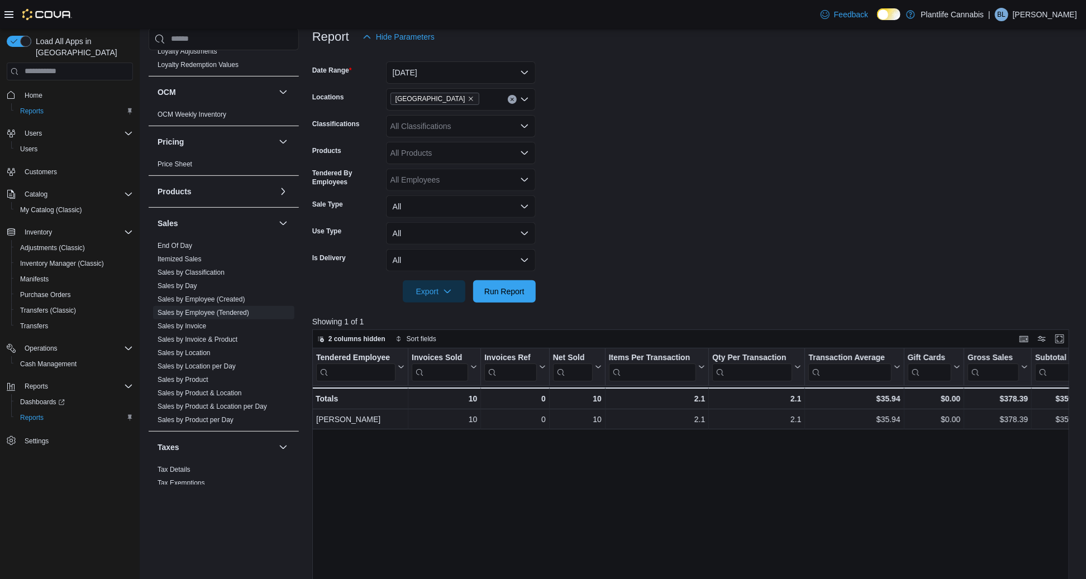
click at [627, 212] on form "Date Range [DATE] Locations [GEOGRAPHIC_DATA] - University District Classificat…" at bounding box center [694, 175] width 765 height 255
click at [501, 289] on span "Run Report" at bounding box center [504, 290] width 40 height 11
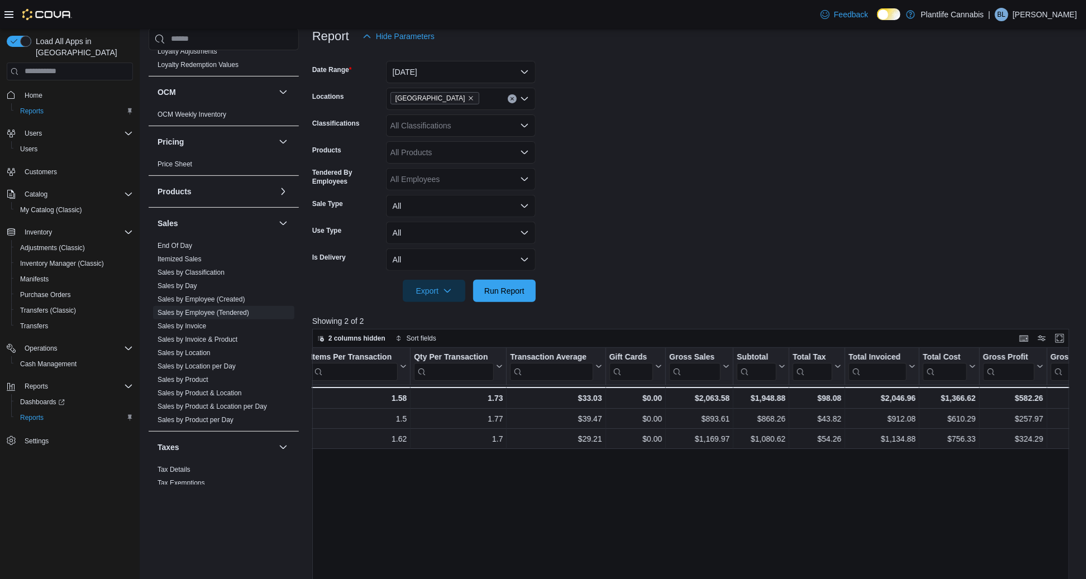
scroll to position [0, 343]
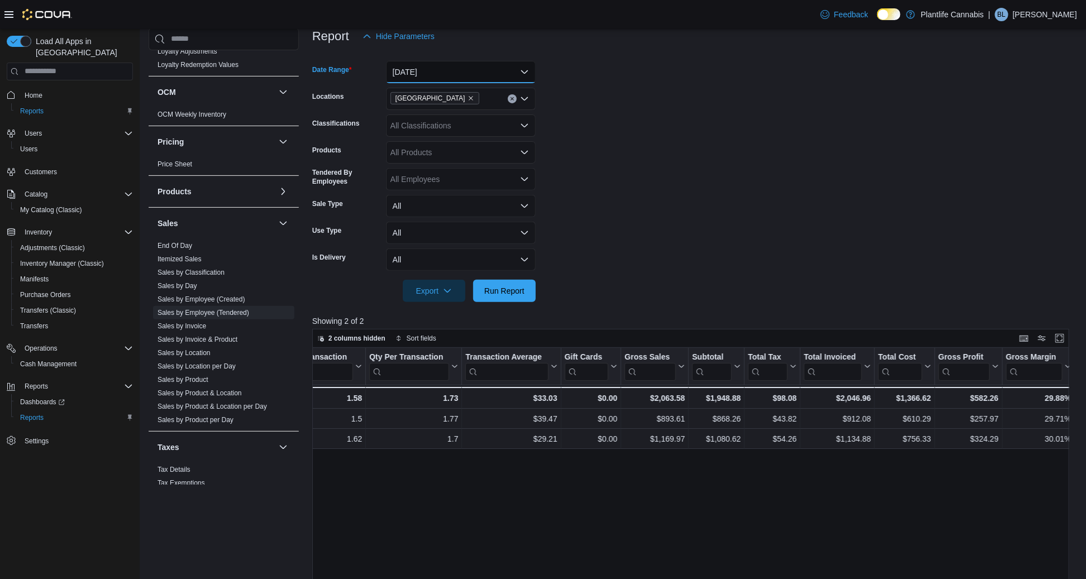
click at [449, 68] on button "[DATE]" at bounding box center [461, 72] width 150 height 22
click at [804, 172] on form "Date Range [DATE] Locations [GEOGRAPHIC_DATA] - University District Classificat…" at bounding box center [694, 174] width 765 height 255
click at [412, 127] on div "All Classifications" at bounding box center [461, 126] width 150 height 22
type input "***"
click at [415, 142] on span "Accessory Group" at bounding box center [440, 144] width 60 height 11
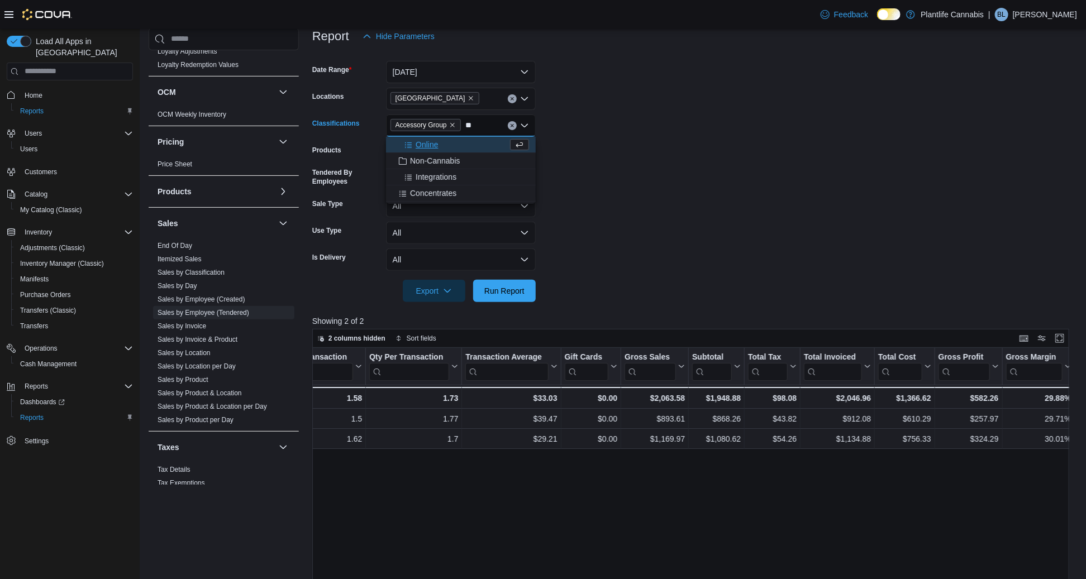
type input "**"
click at [428, 139] on span "Online" at bounding box center [461, 144] width 136 height 11
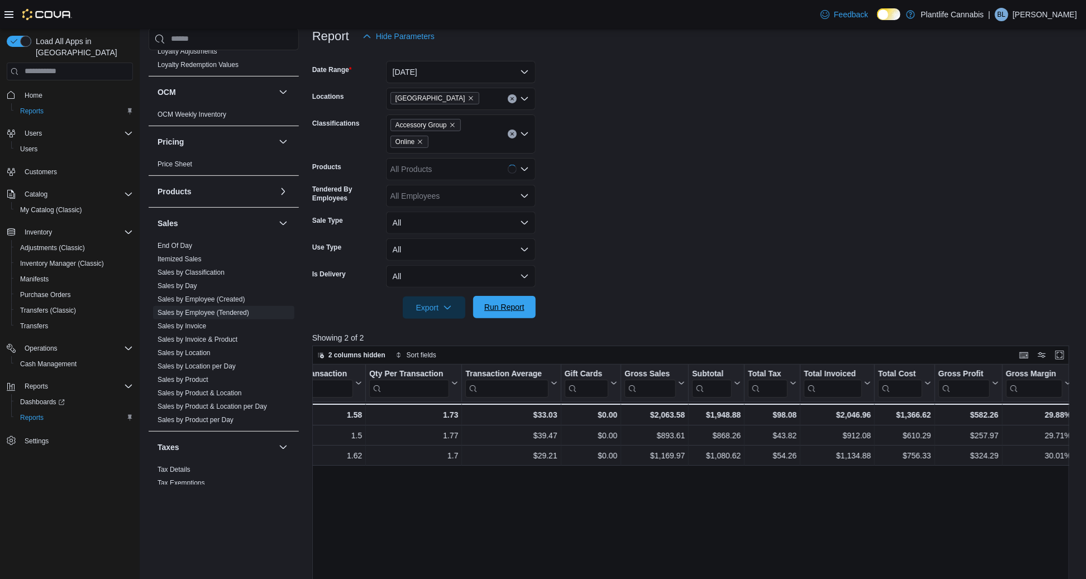
click at [497, 298] on span "Run Report" at bounding box center [504, 307] width 49 height 22
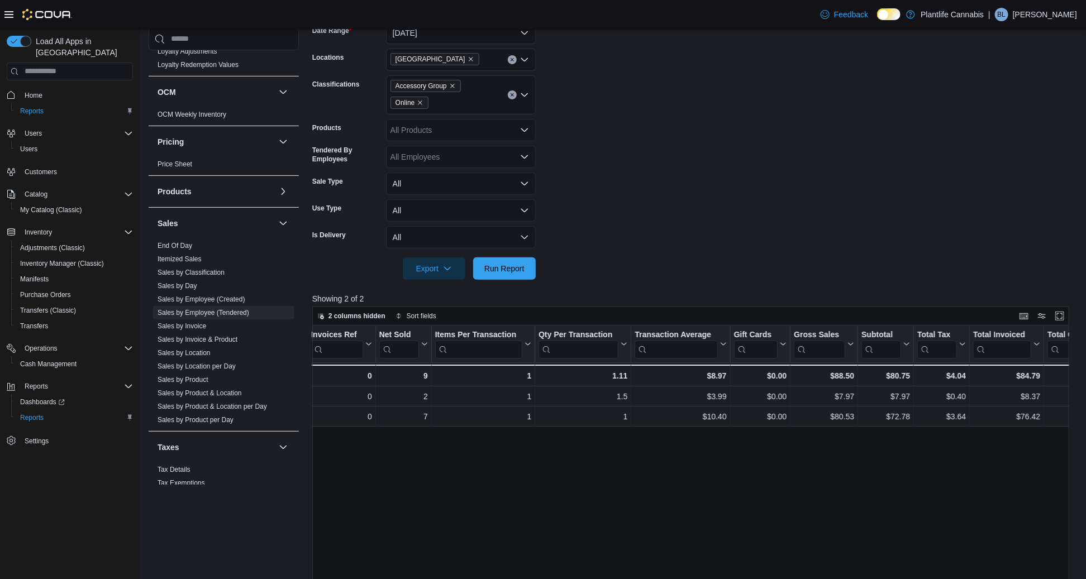
scroll to position [0, 175]
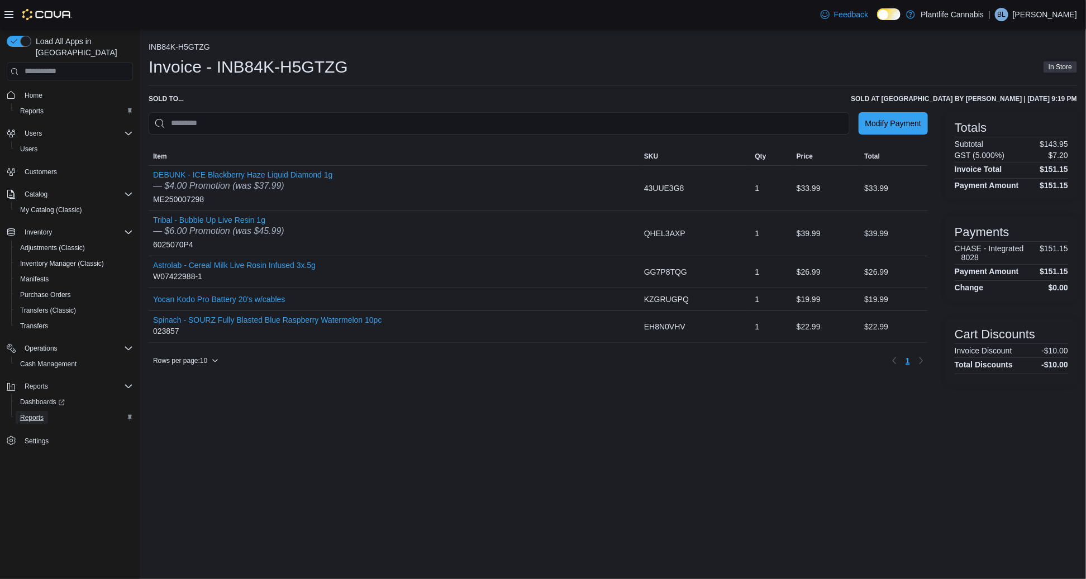
click at [27, 413] on span "Reports" at bounding box center [31, 417] width 23 height 9
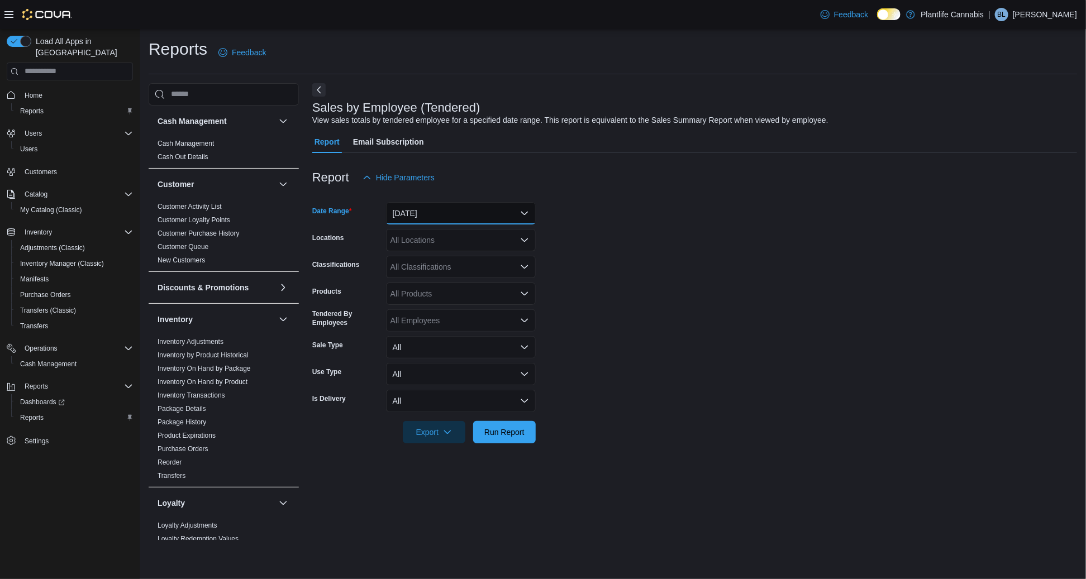
click at [439, 218] on button "[DATE]" at bounding box center [461, 213] width 150 height 22
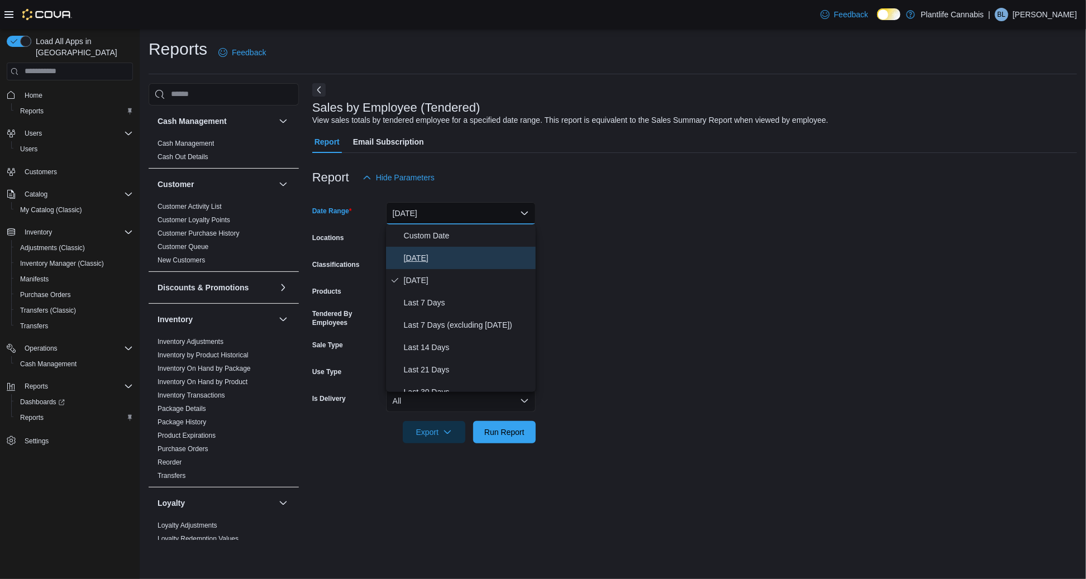
click at [414, 257] on span "[DATE]" at bounding box center [467, 257] width 127 height 13
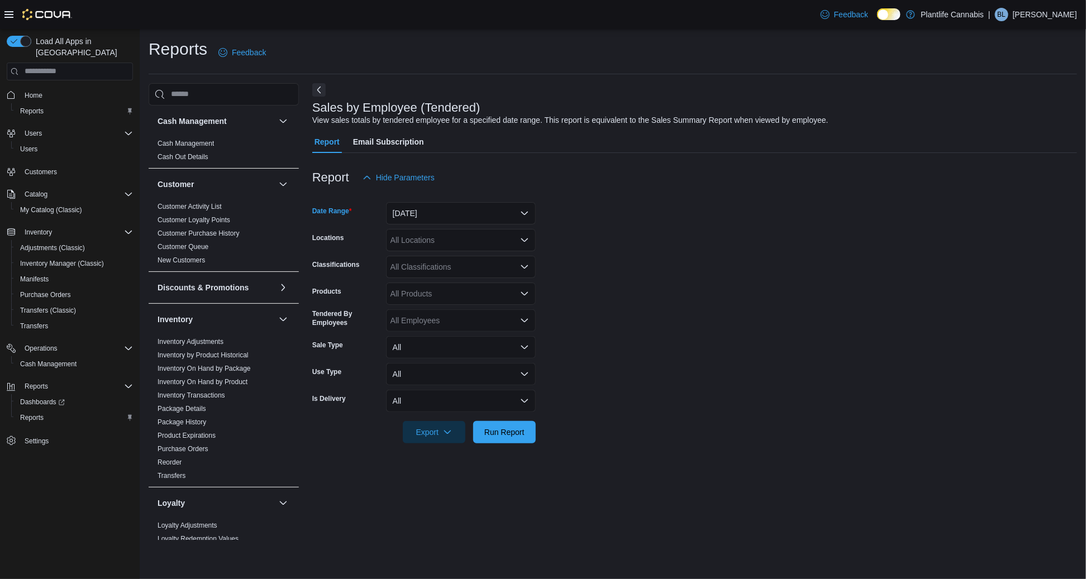
click at [415, 244] on div "All Locations" at bounding box center [461, 240] width 150 height 22
type input "***"
click at [428, 258] on span "[GEOGRAPHIC_DATA]" at bounding box center [457, 259] width 82 height 11
click at [512, 429] on span "Run Report" at bounding box center [504, 431] width 40 height 11
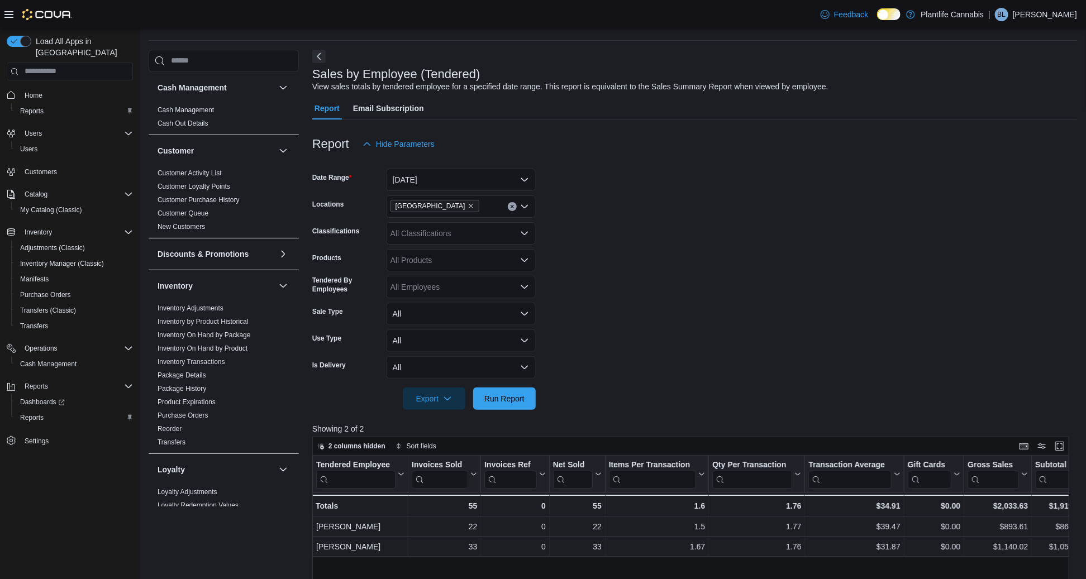
scroll to position [34, 0]
click at [435, 178] on button "[DATE]" at bounding box center [461, 179] width 150 height 22
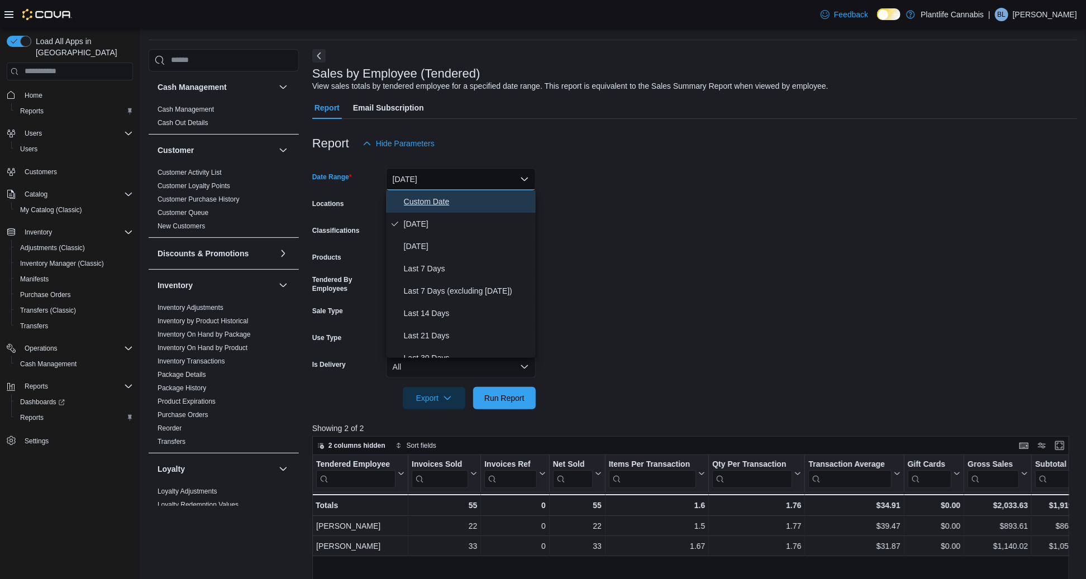
click at [422, 198] on span "Custom Date" at bounding box center [467, 201] width 127 height 13
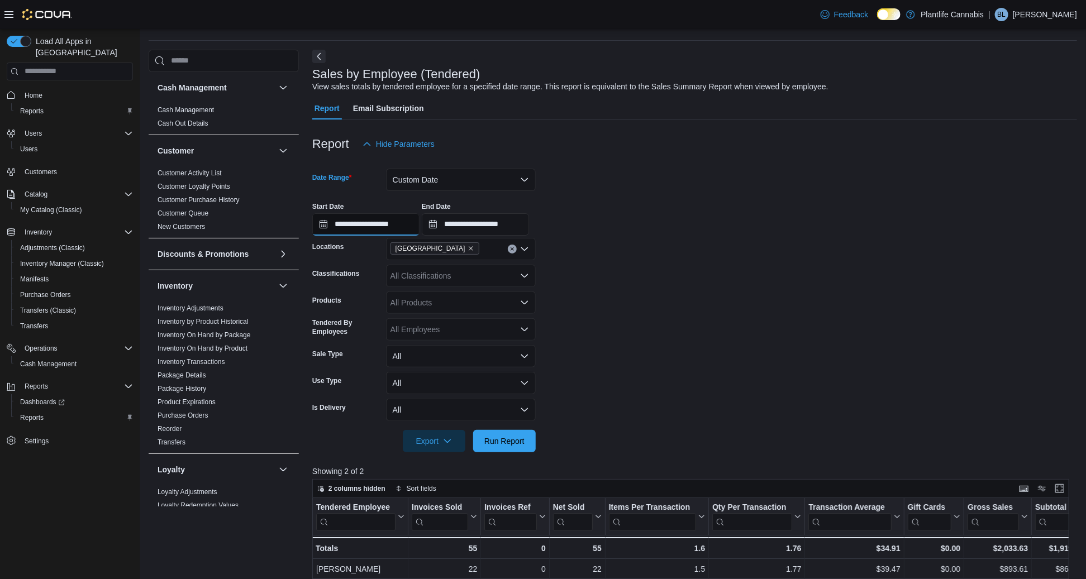
click at [399, 224] on input "**********" at bounding box center [365, 224] width 107 height 22
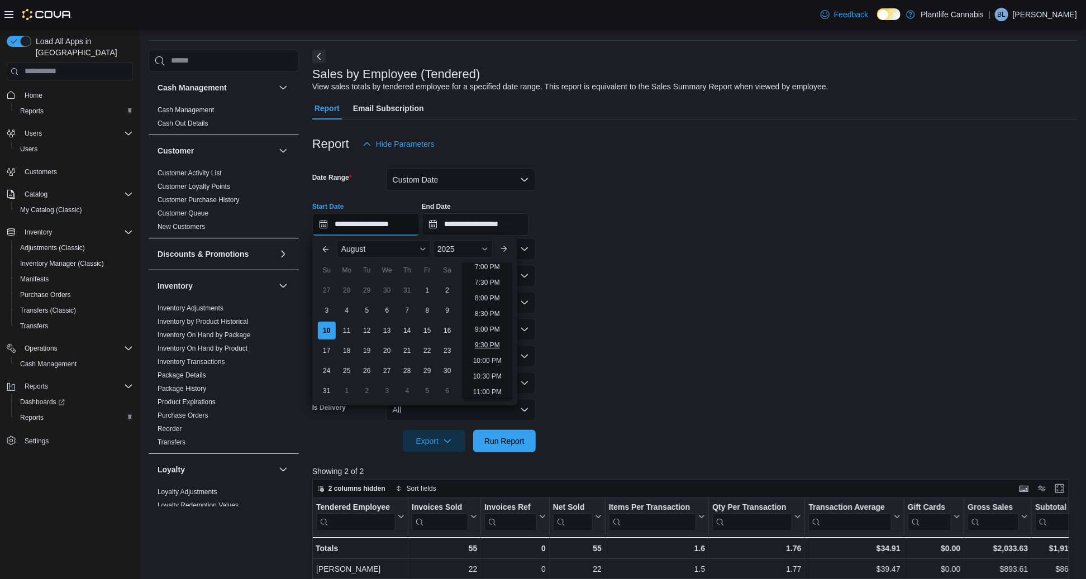
scroll to position [597, 0]
click at [485, 315] on li "8:30 PM" at bounding box center [487, 315] width 34 height 13
type input "**********"
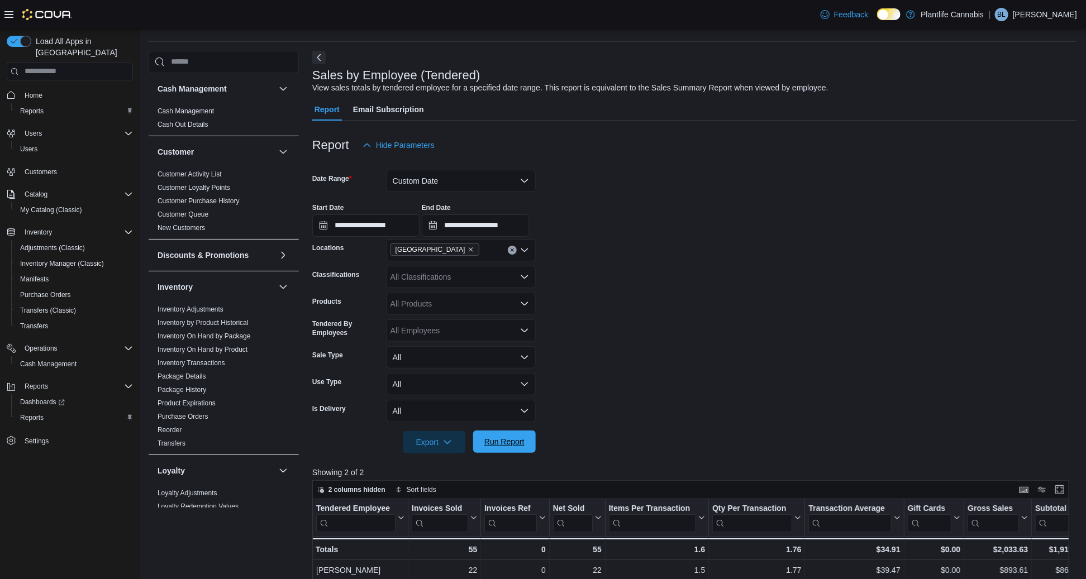
click at [510, 440] on span "Run Report" at bounding box center [504, 441] width 40 height 11
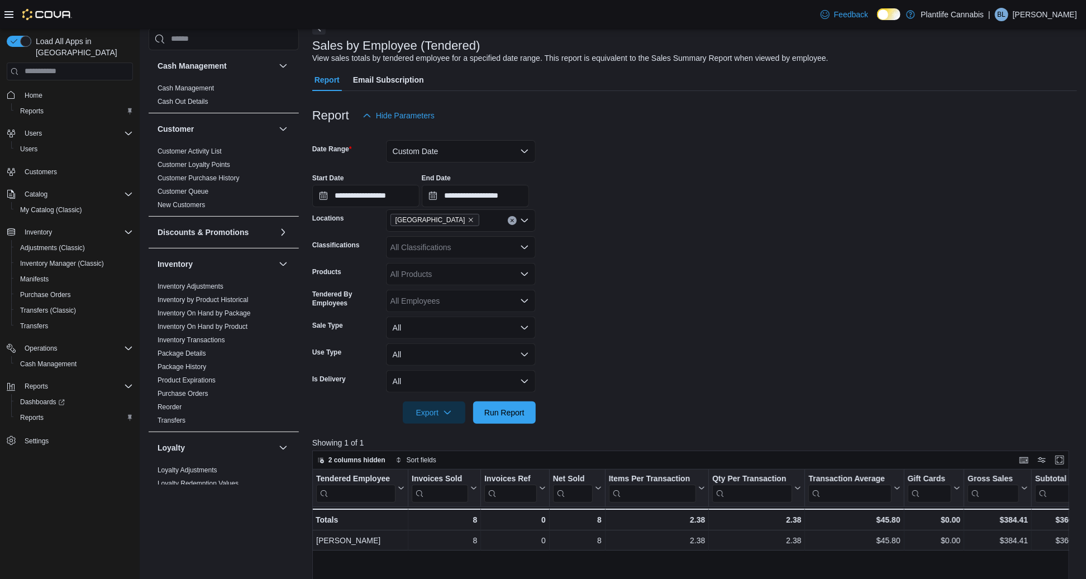
scroll to position [64, 0]
